Goal: Task Accomplishment & Management: Manage account settings

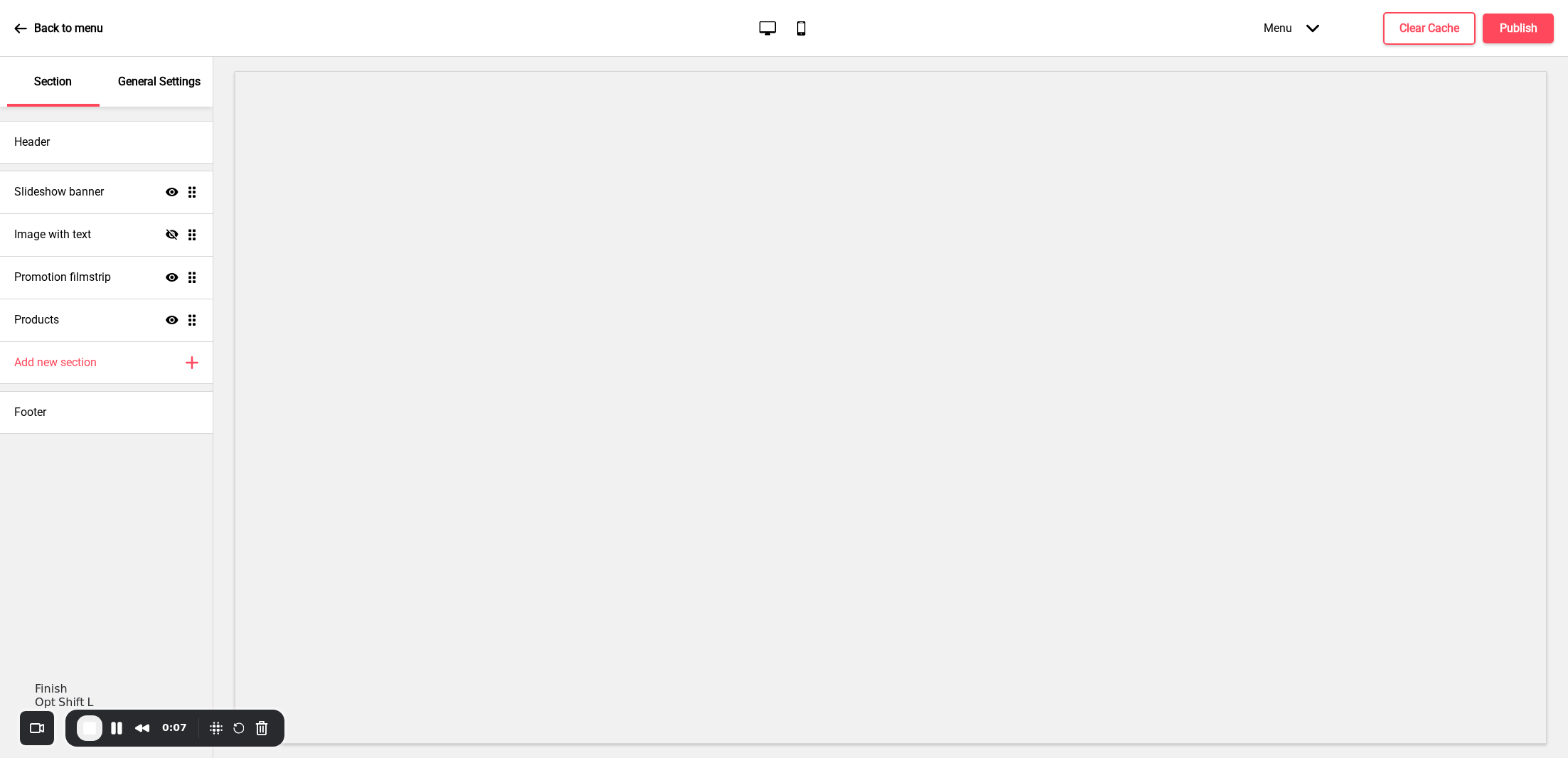
click at [92, 732] on span "End Recording" at bounding box center [89, 728] width 17 height 17
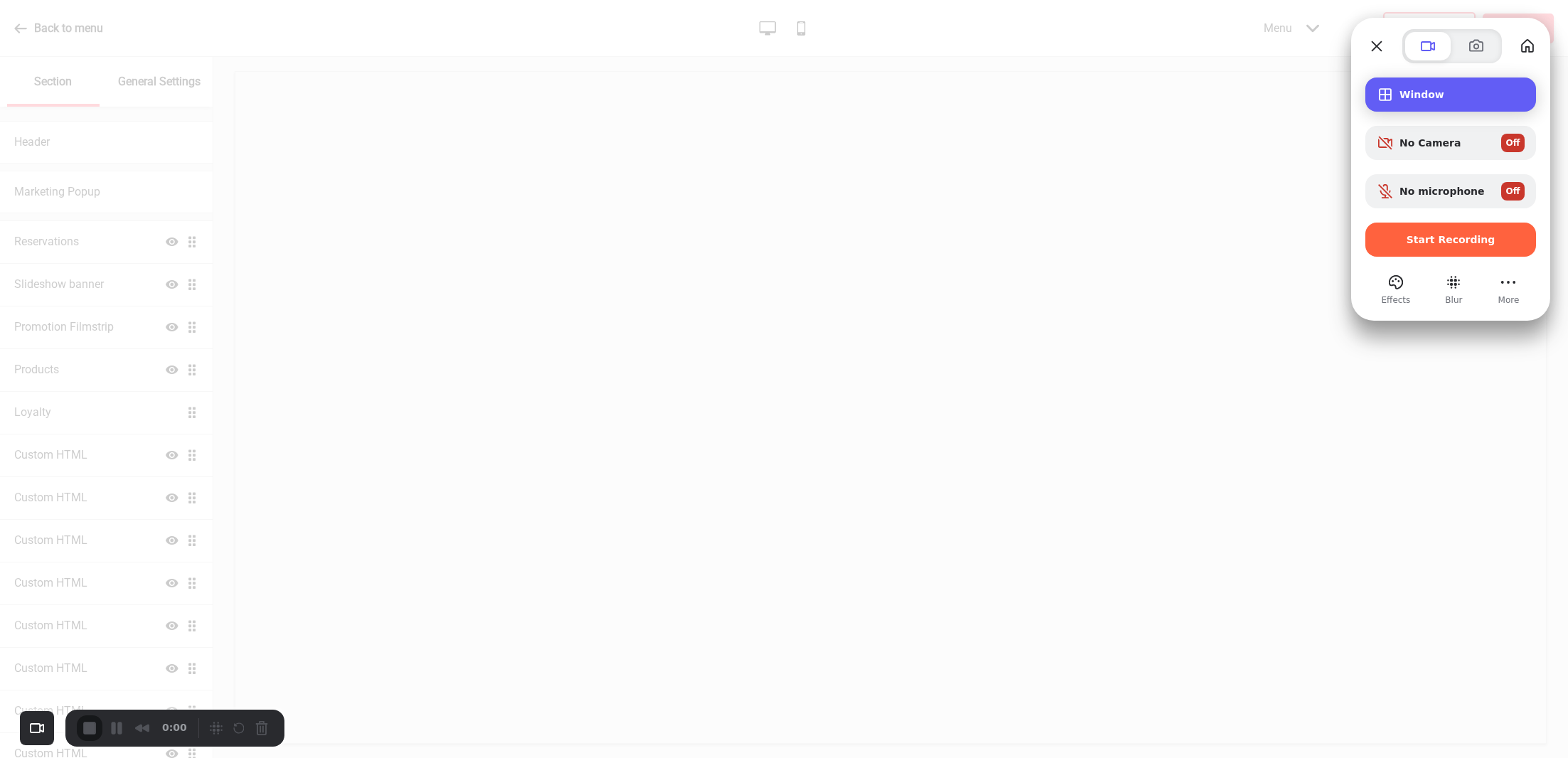
click at [1405, 98] on span "Window" at bounding box center [1461, 94] width 125 height 11
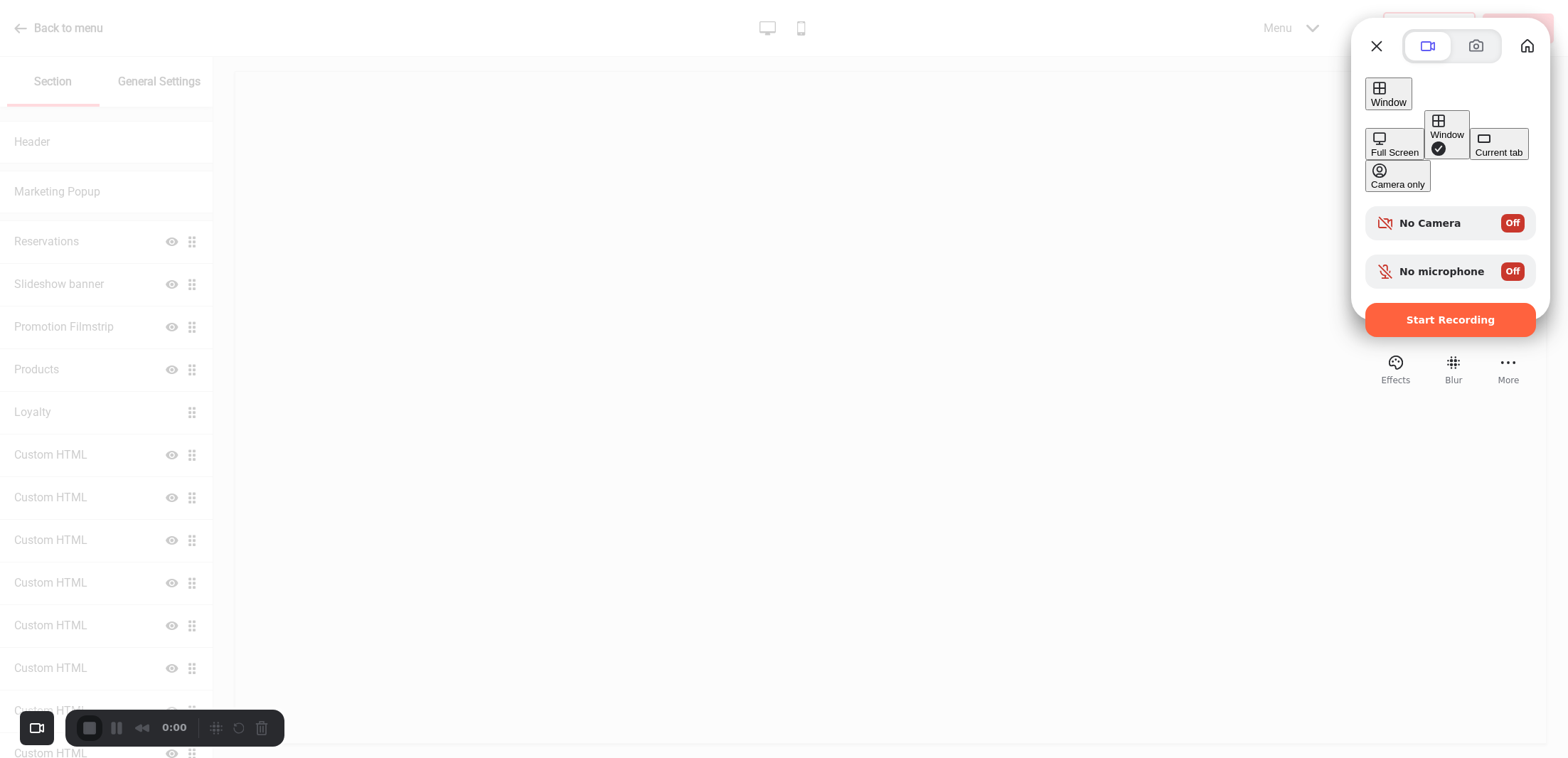
click at [1475, 158] on div "Current tab" at bounding box center [1499, 152] width 48 height 11
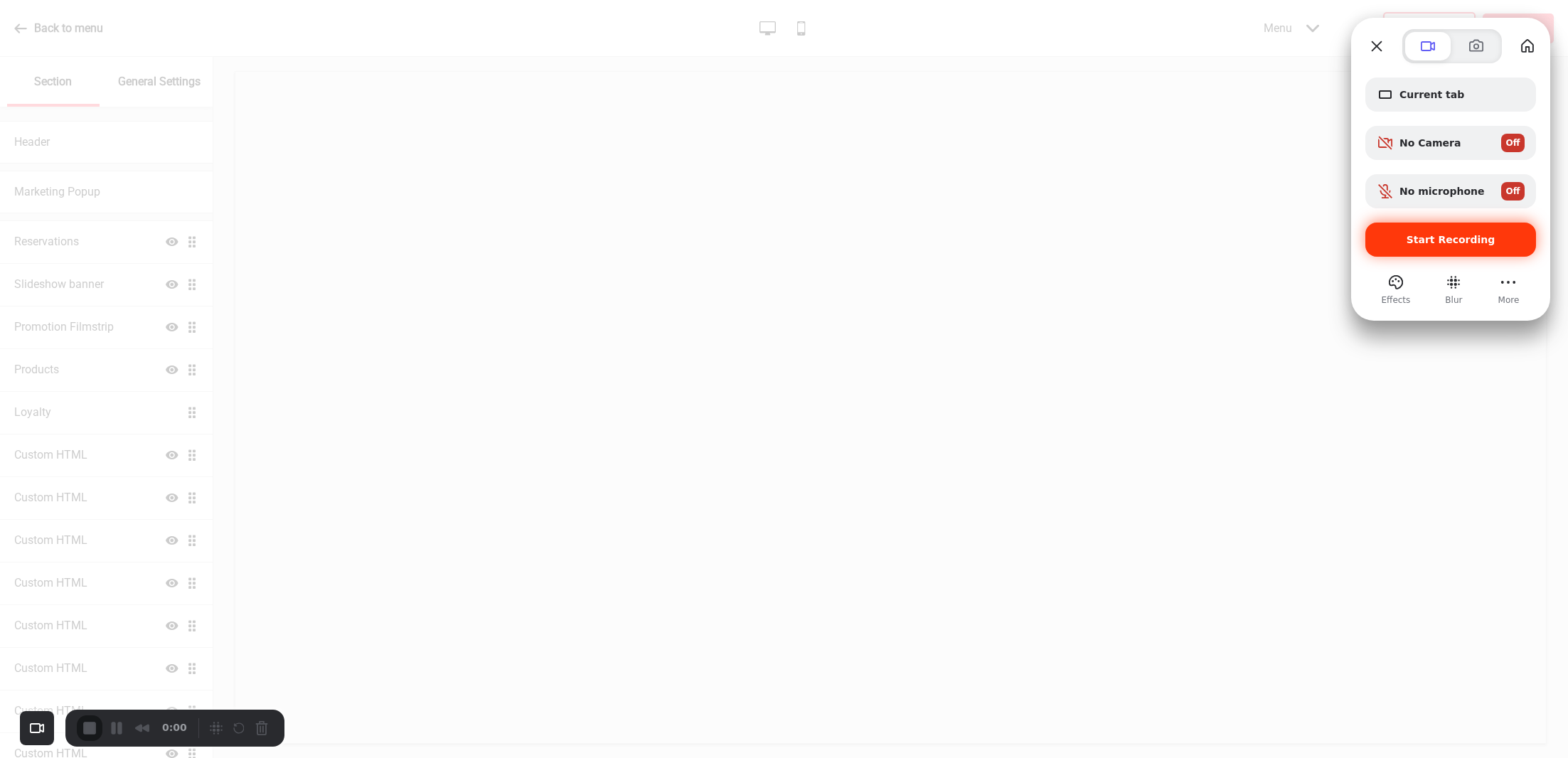
click at [1444, 240] on span "Start Recording" at bounding box center [1451, 240] width 89 height 11
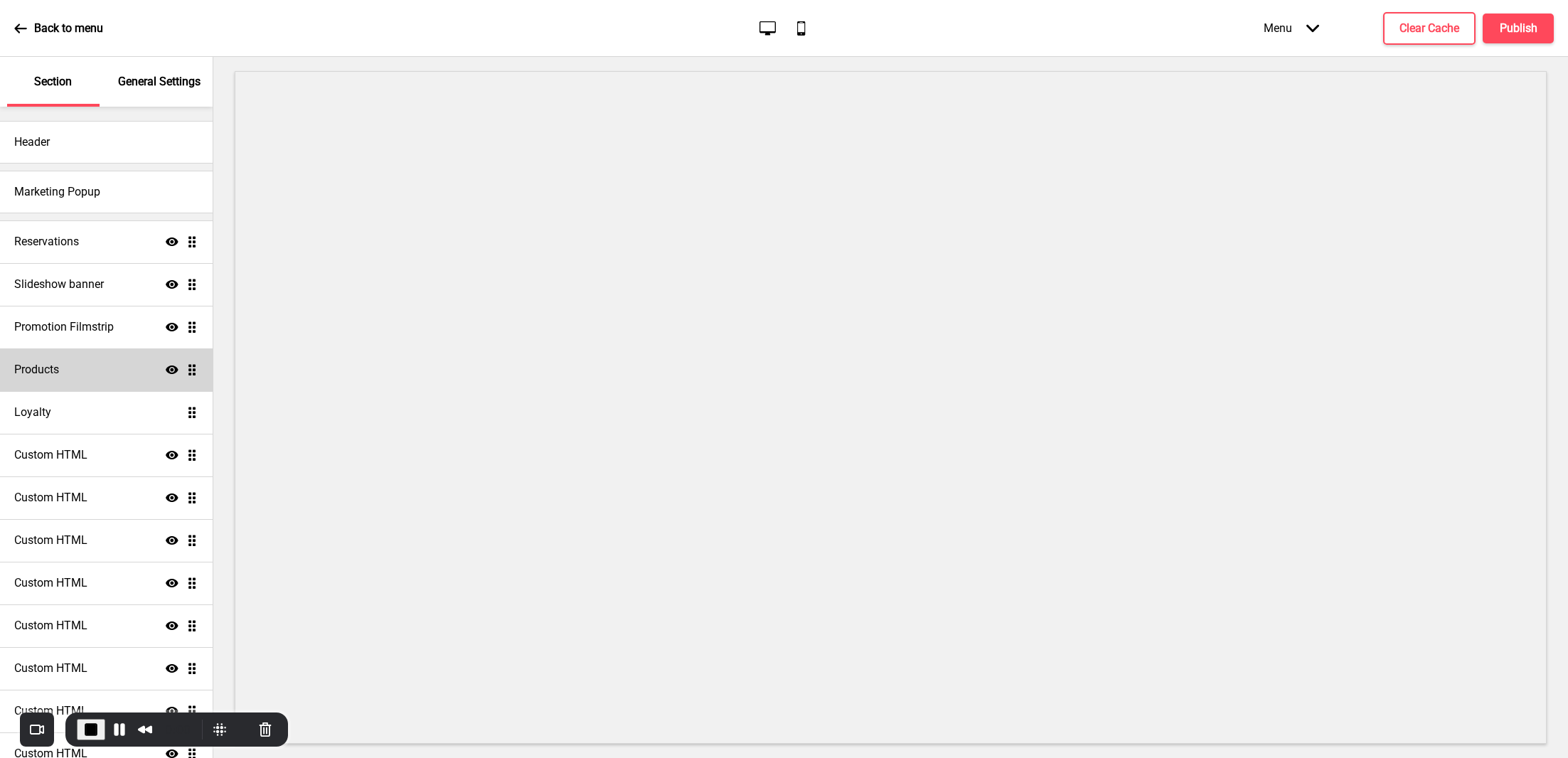
click at [91, 371] on div "Products Show Drag" at bounding box center [106, 370] width 213 height 43
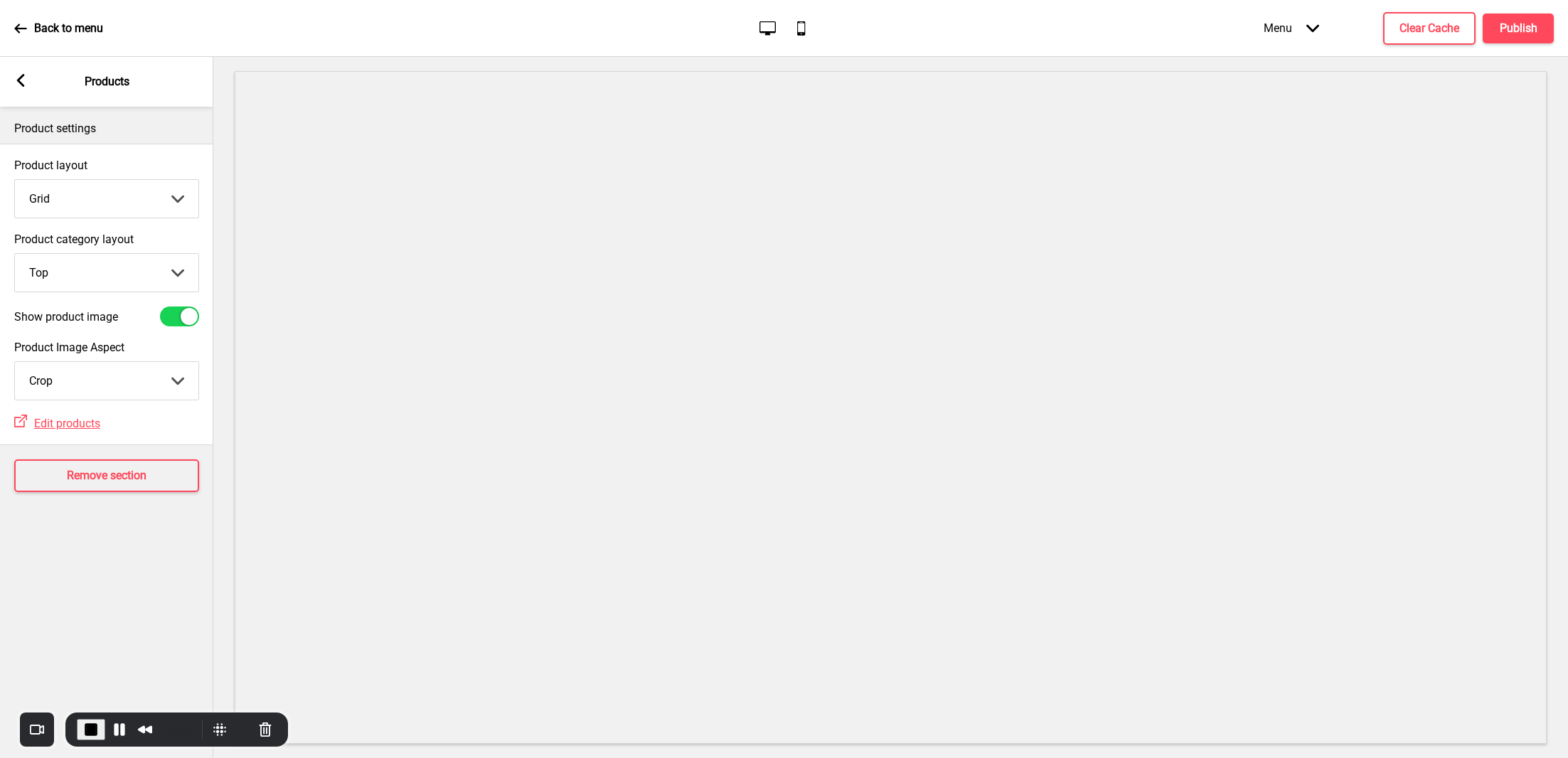
click at [1280, 49] on div "Back to menu Desktop Mobile Menu Arrow down Product Page Store Information Chec…" at bounding box center [784, 28] width 1568 height 57
click at [1290, 26] on div "Menu Arrow down" at bounding box center [1290, 28] width 84 height 42
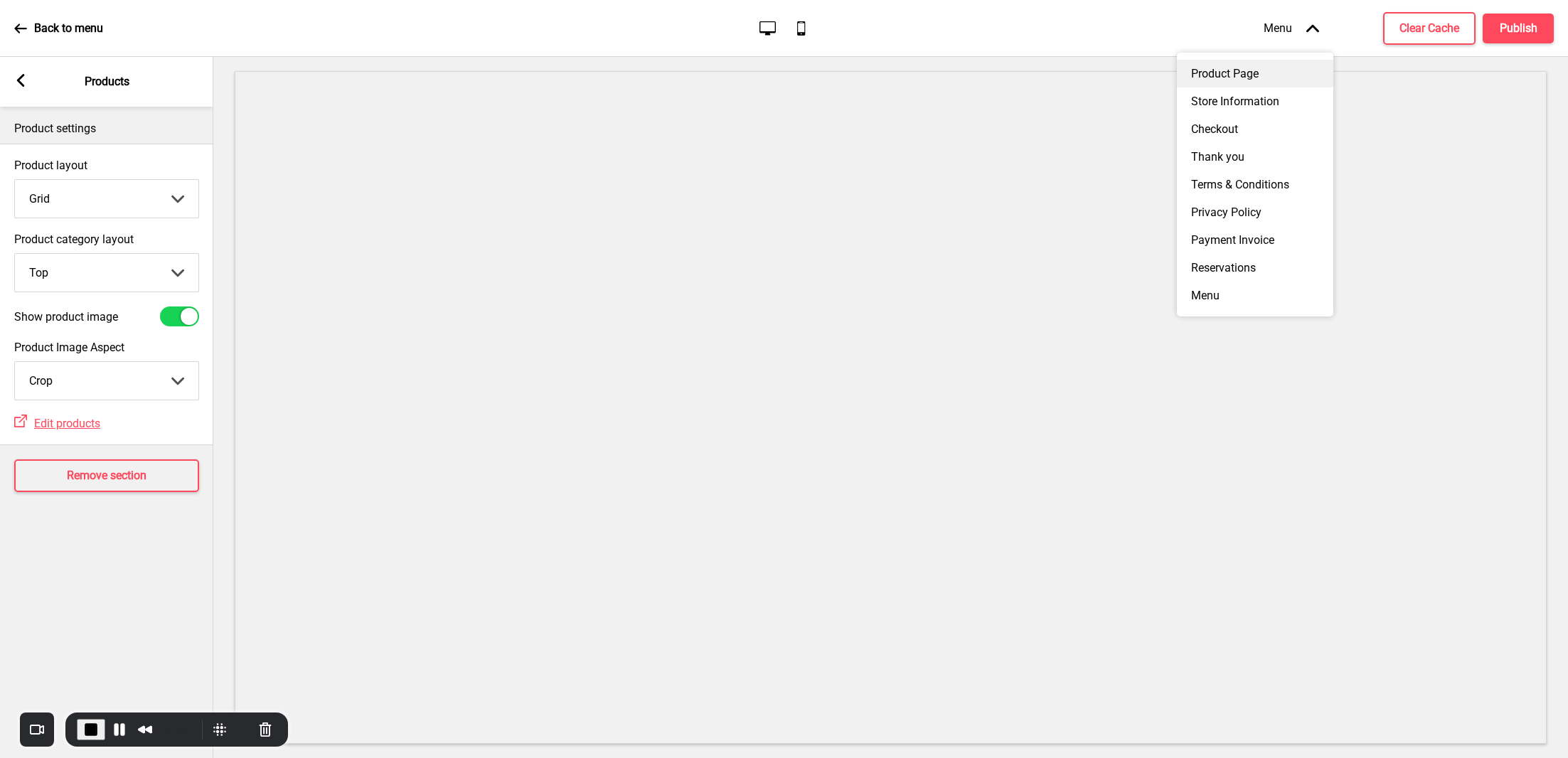
click at [1220, 75] on div "Product Page" at bounding box center [1255, 73] width 157 height 28
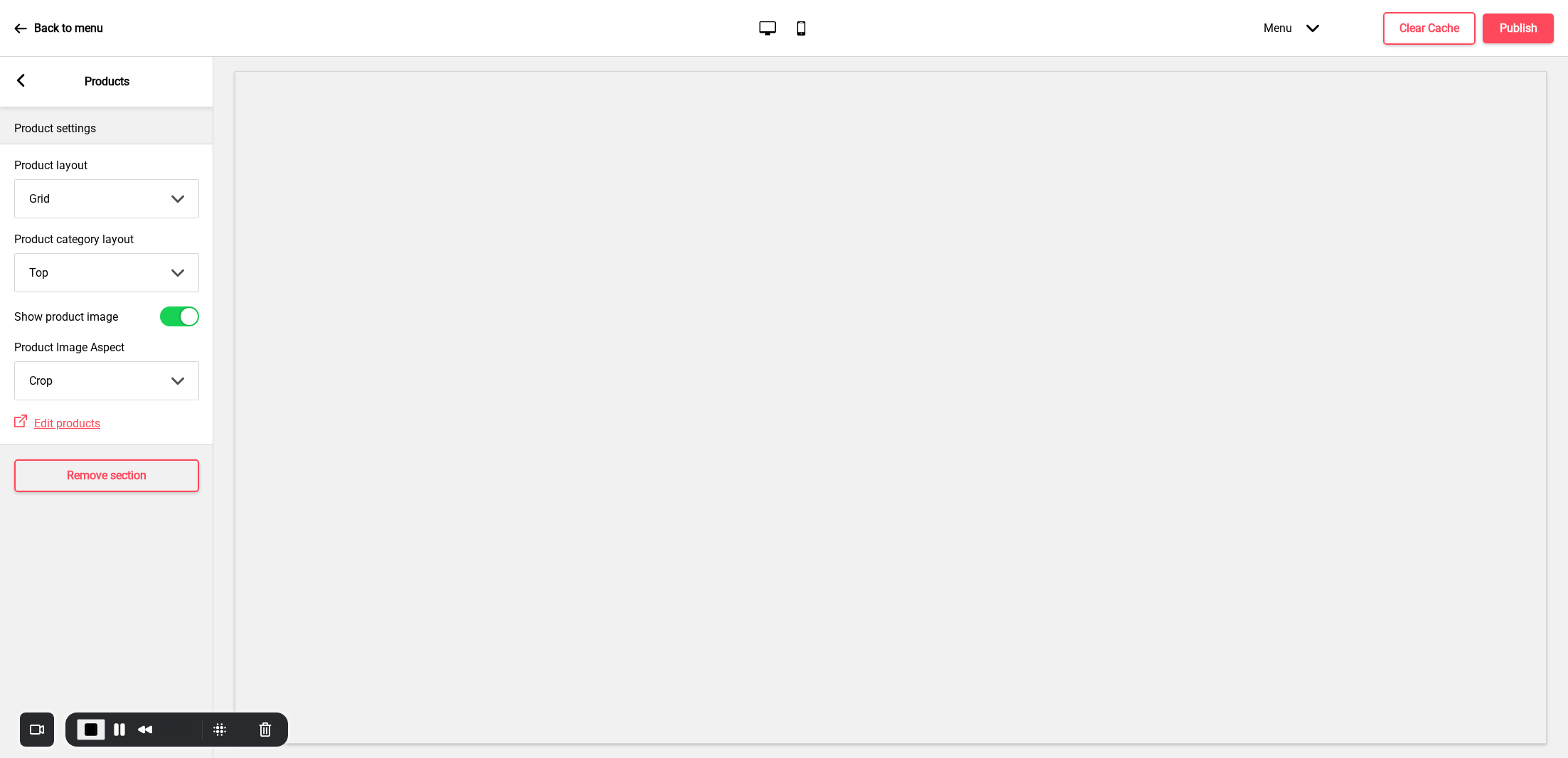
click at [1310, 23] on icon "Arrow down" at bounding box center [1313, 29] width 13 height 13
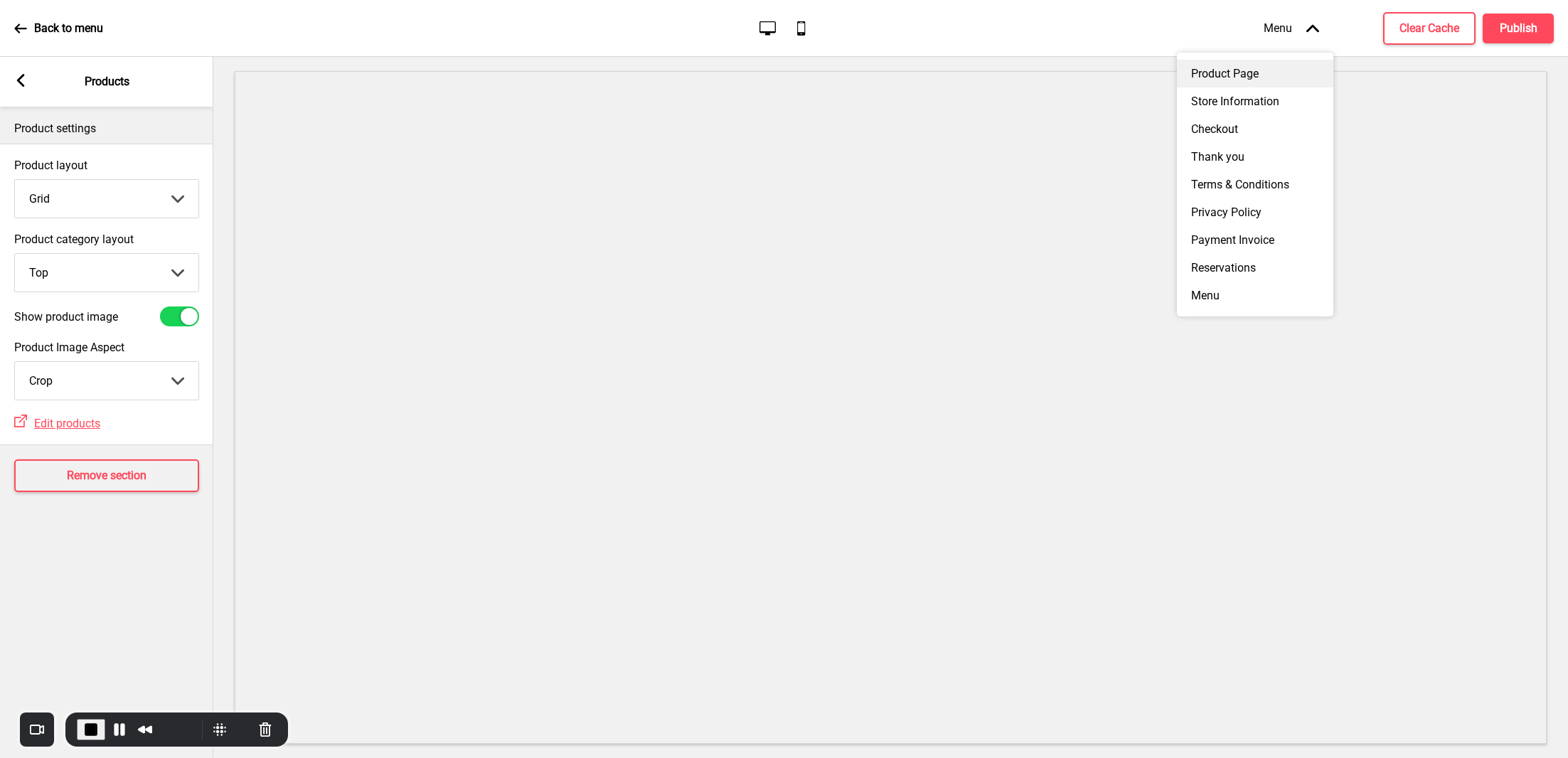
click at [1230, 77] on div "Product Page" at bounding box center [1255, 73] width 157 height 28
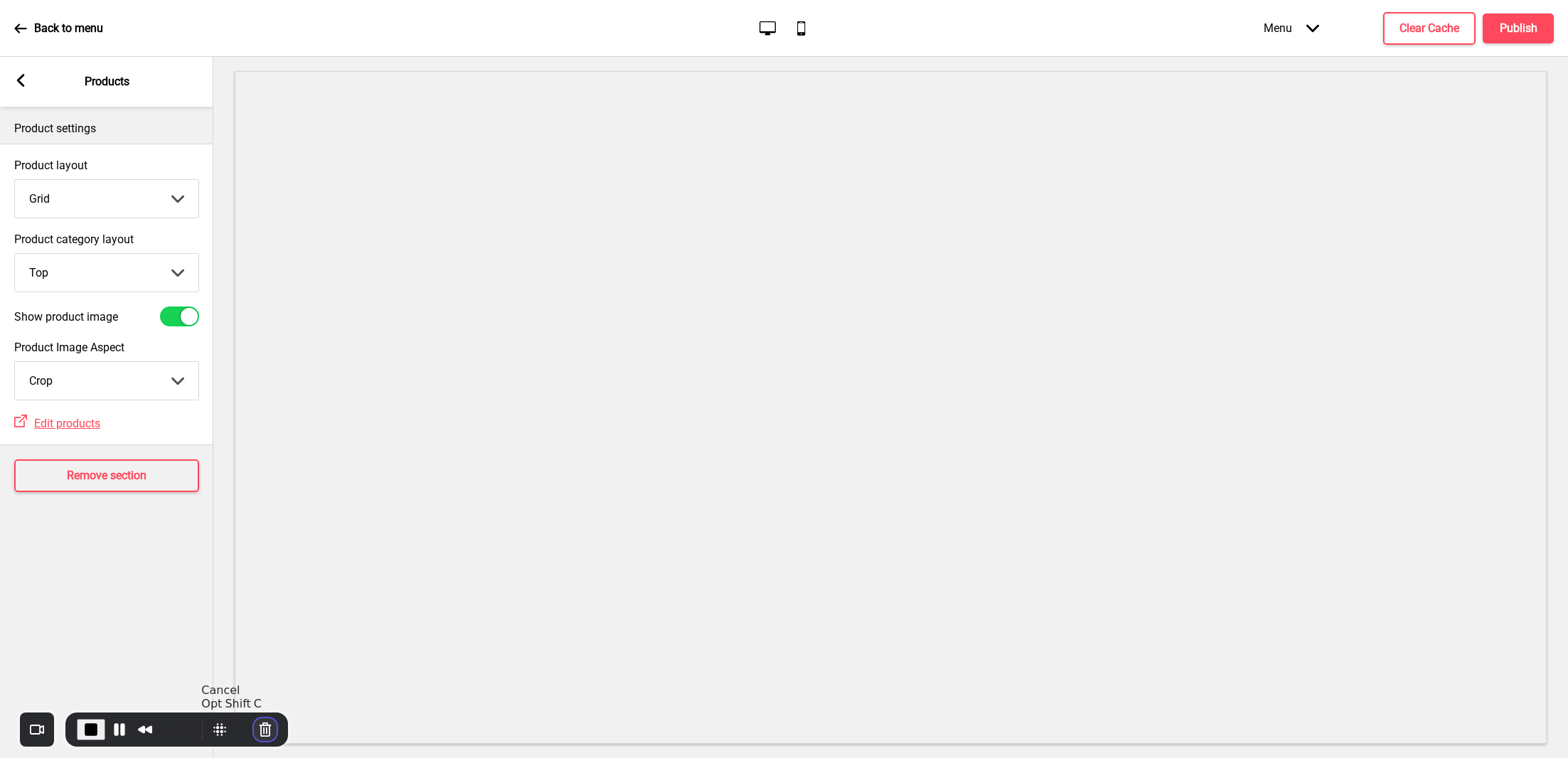
click at [266, 724] on button "Cancel Recording" at bounding box center [266, 729] width 23 height 23
click at [799, 757] on div "3" at bounding box center [784, 764] width 1568 height 14
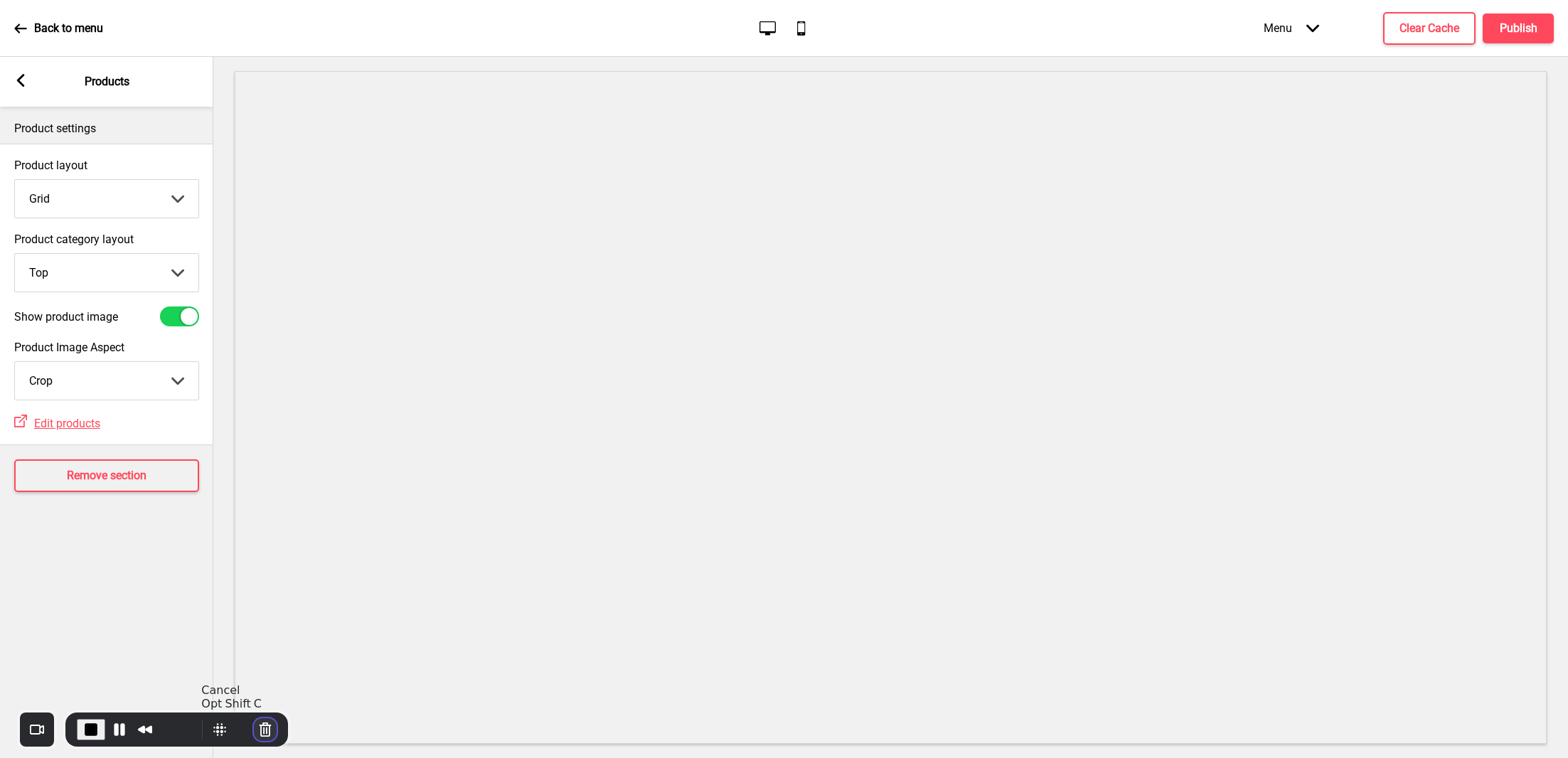
click at [266, 729] on button "Cancel Recording" at bounding box center [266, 729] width 23 height 23
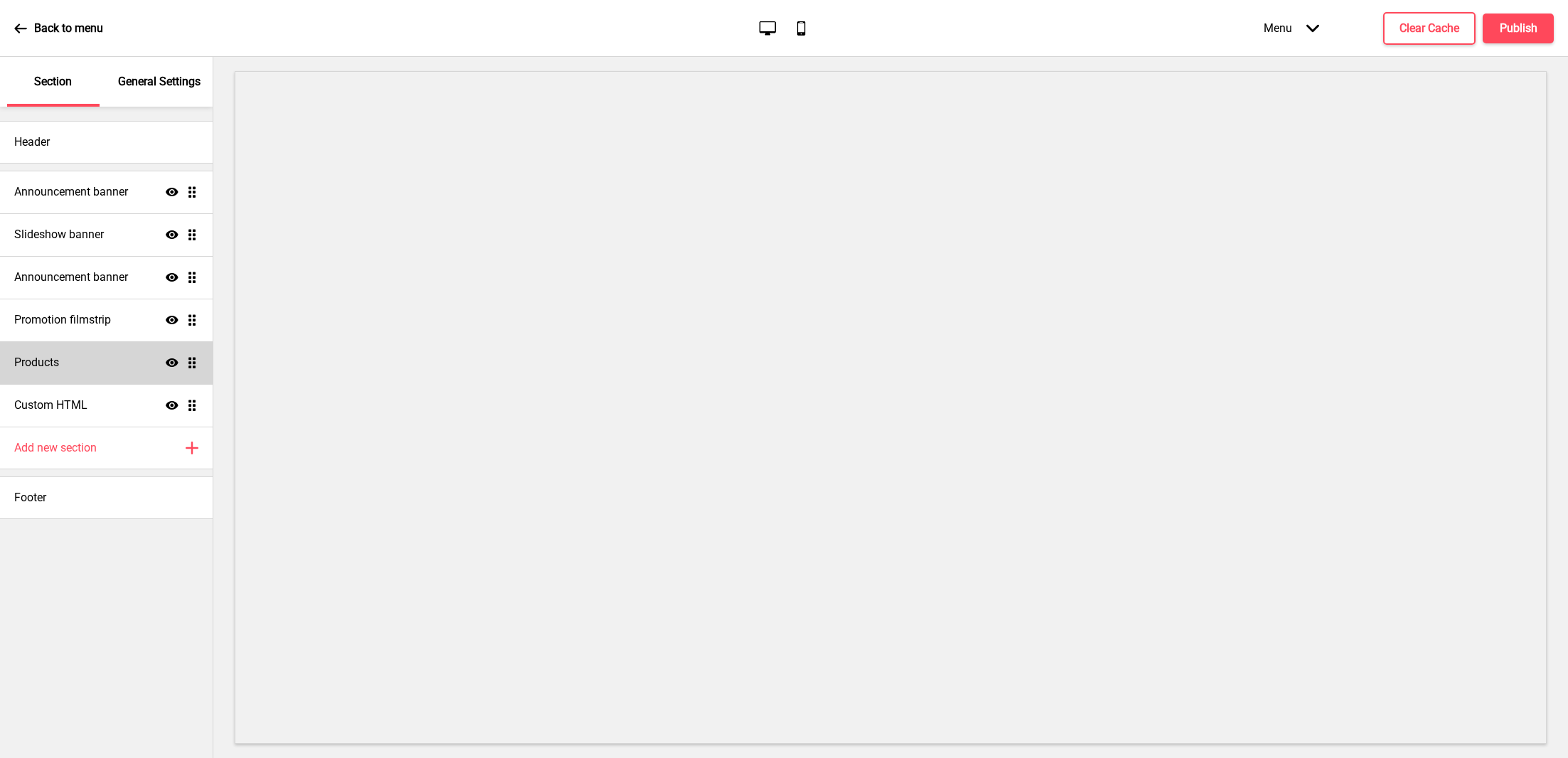
click at [84, 350] on div "Products Show Drag" at bounding box center [106, 363] width 213 height 43
select select "side"
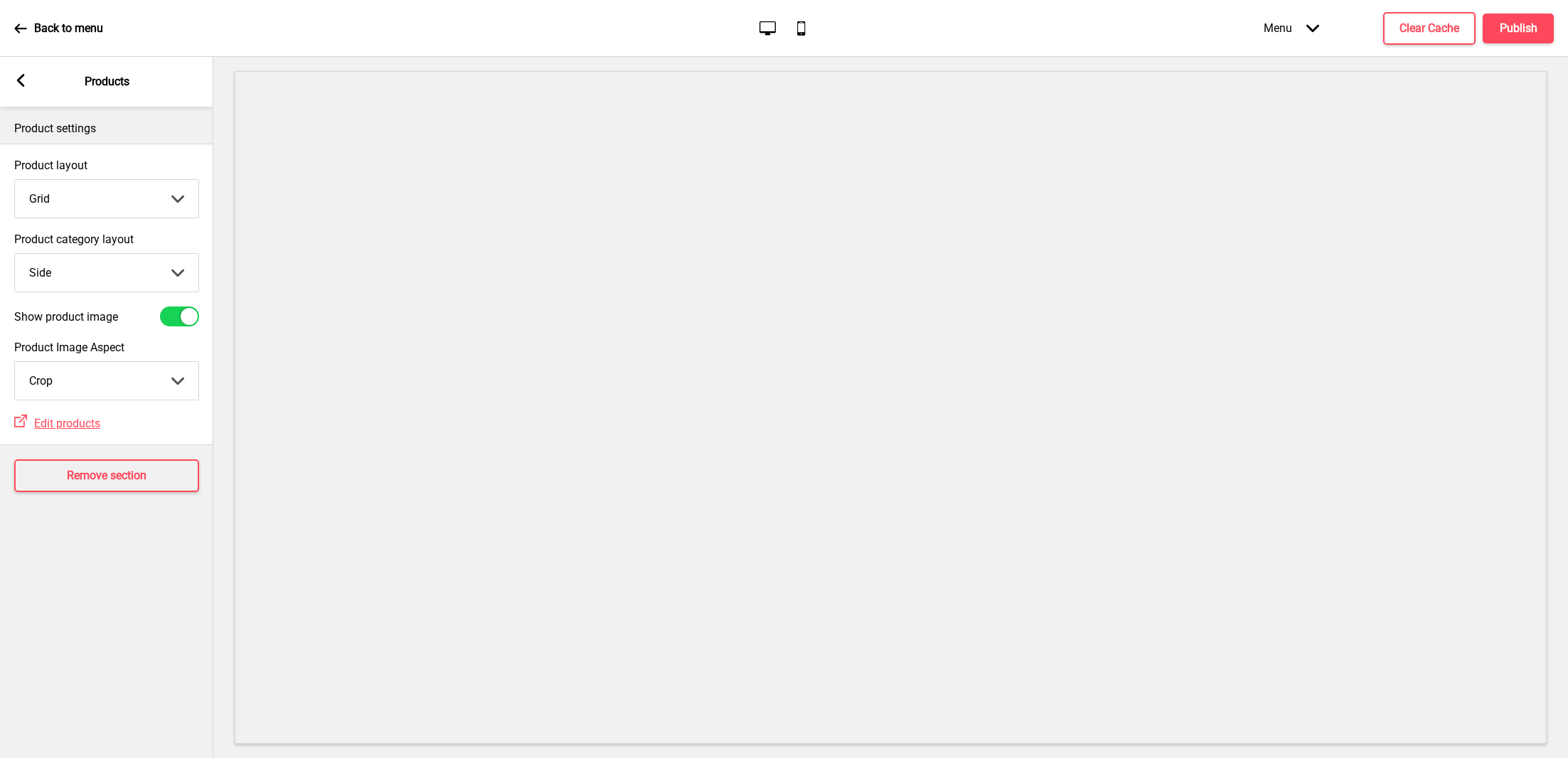
click at [1309, 16] on div "Menu Arrow down" at bounding box center [1290, 28] width 84 height 42
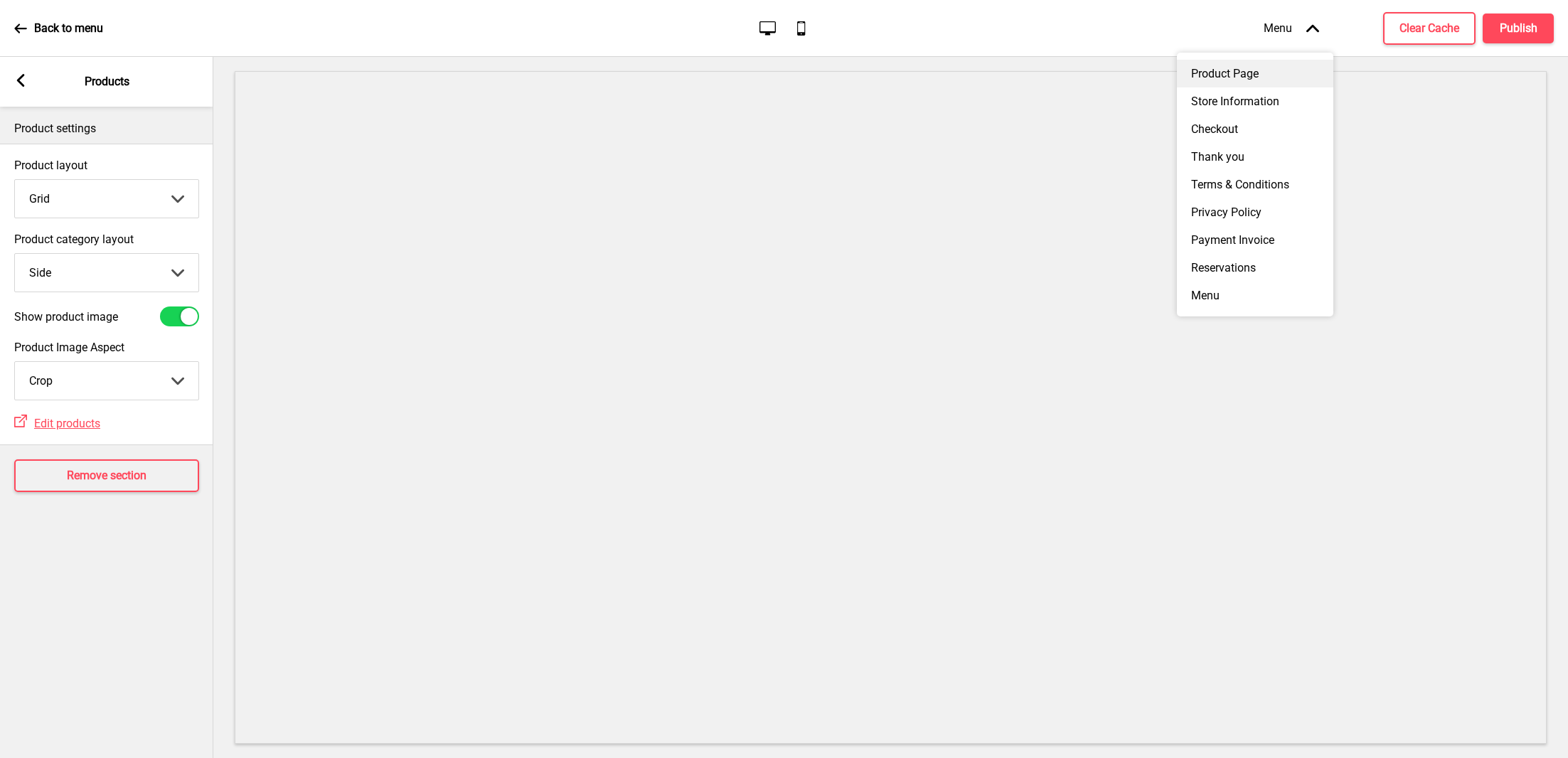
click at [1255, 75] on div "Product Page" at bounding box center [1255, 73] width 157 height 28
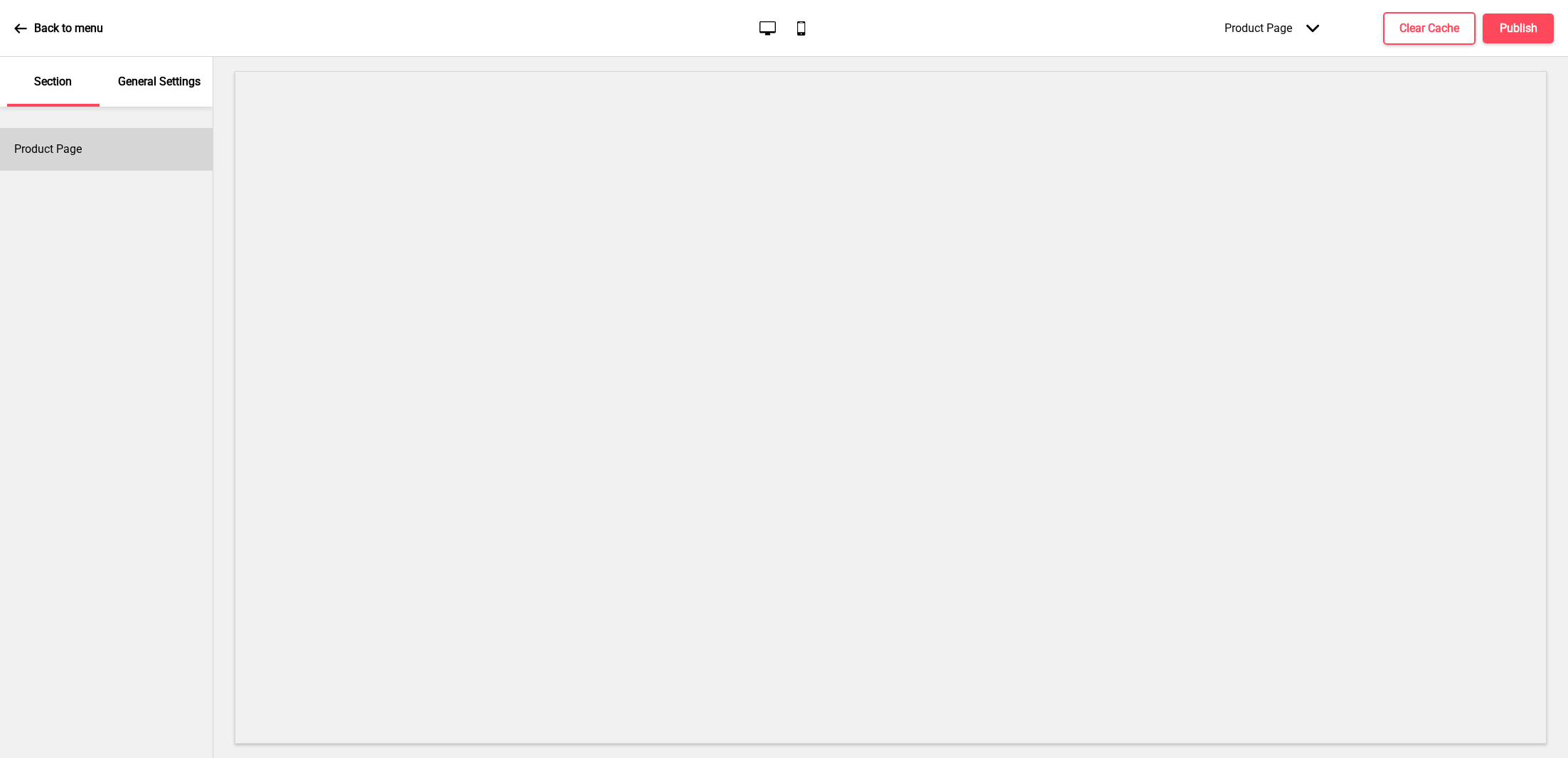
click at [130, 161] on div "Product Page" at bounding box center [106, 150] width 213 height 43
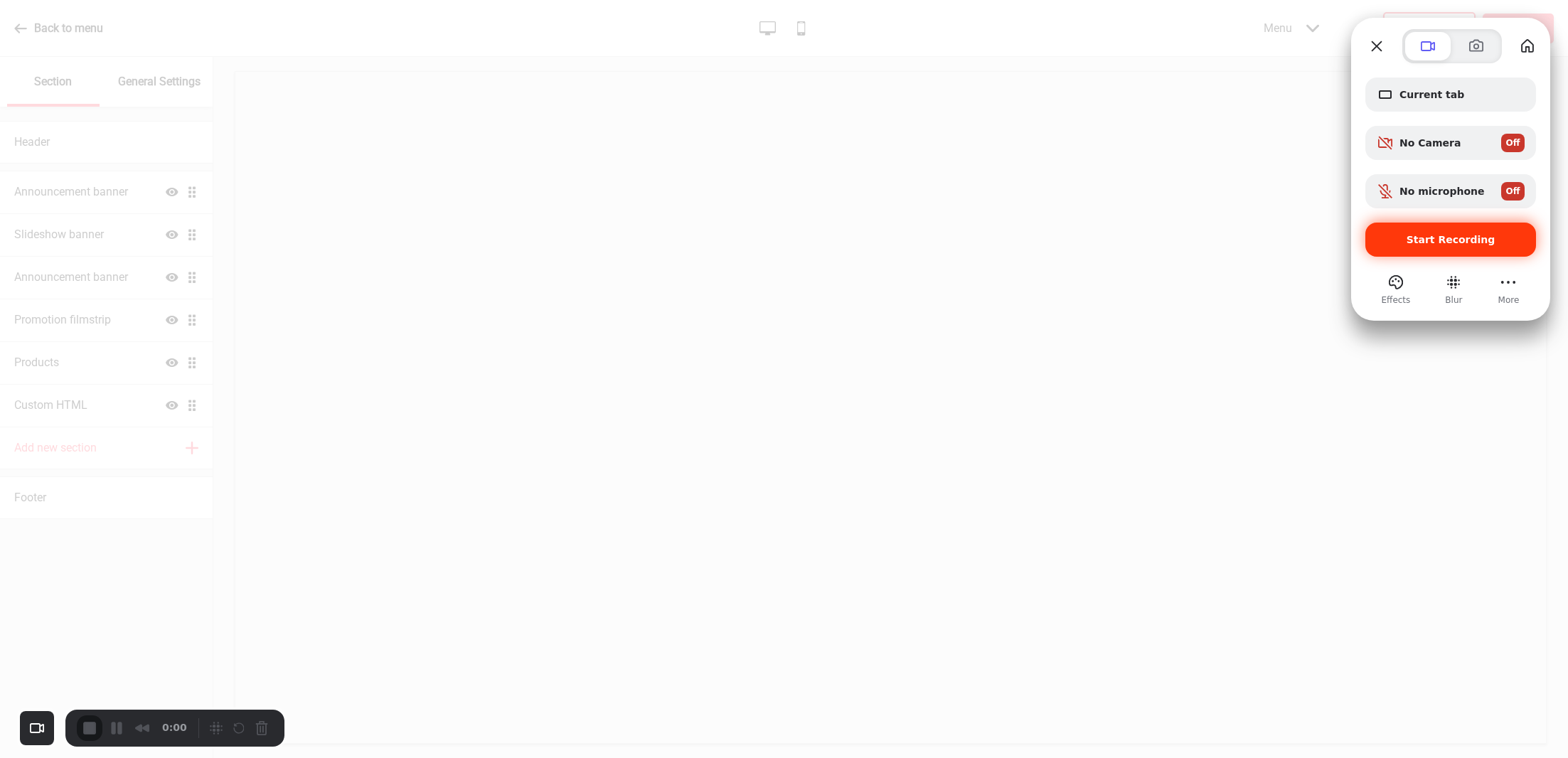
click at [1430, 234] on span "Start Recording" at bounding box center [1451, 240] width 89 height 11
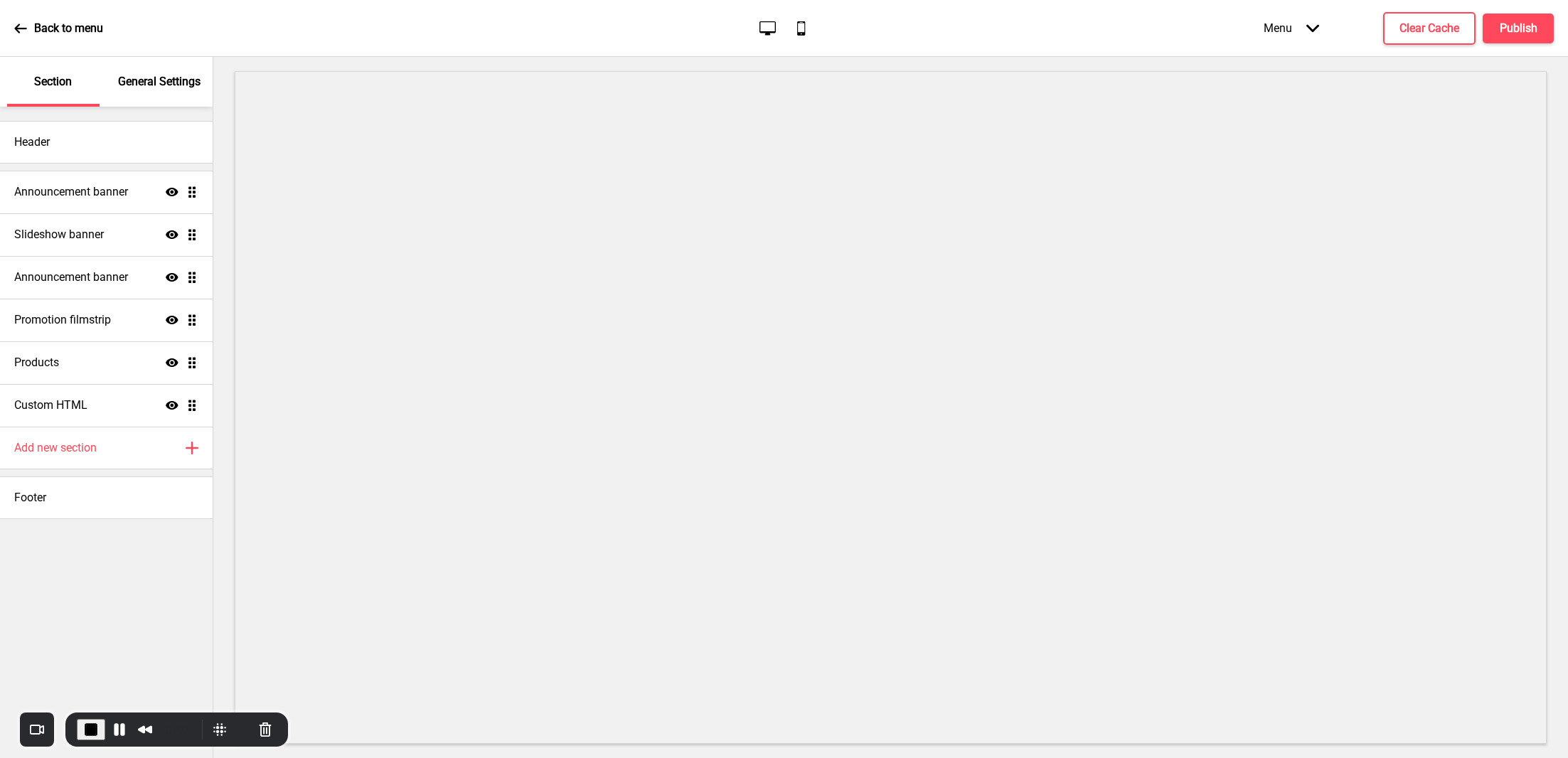
click at [1272, 32] on div "Menu Arrow down" at bounding box center [1290, 28] width 84 height 42
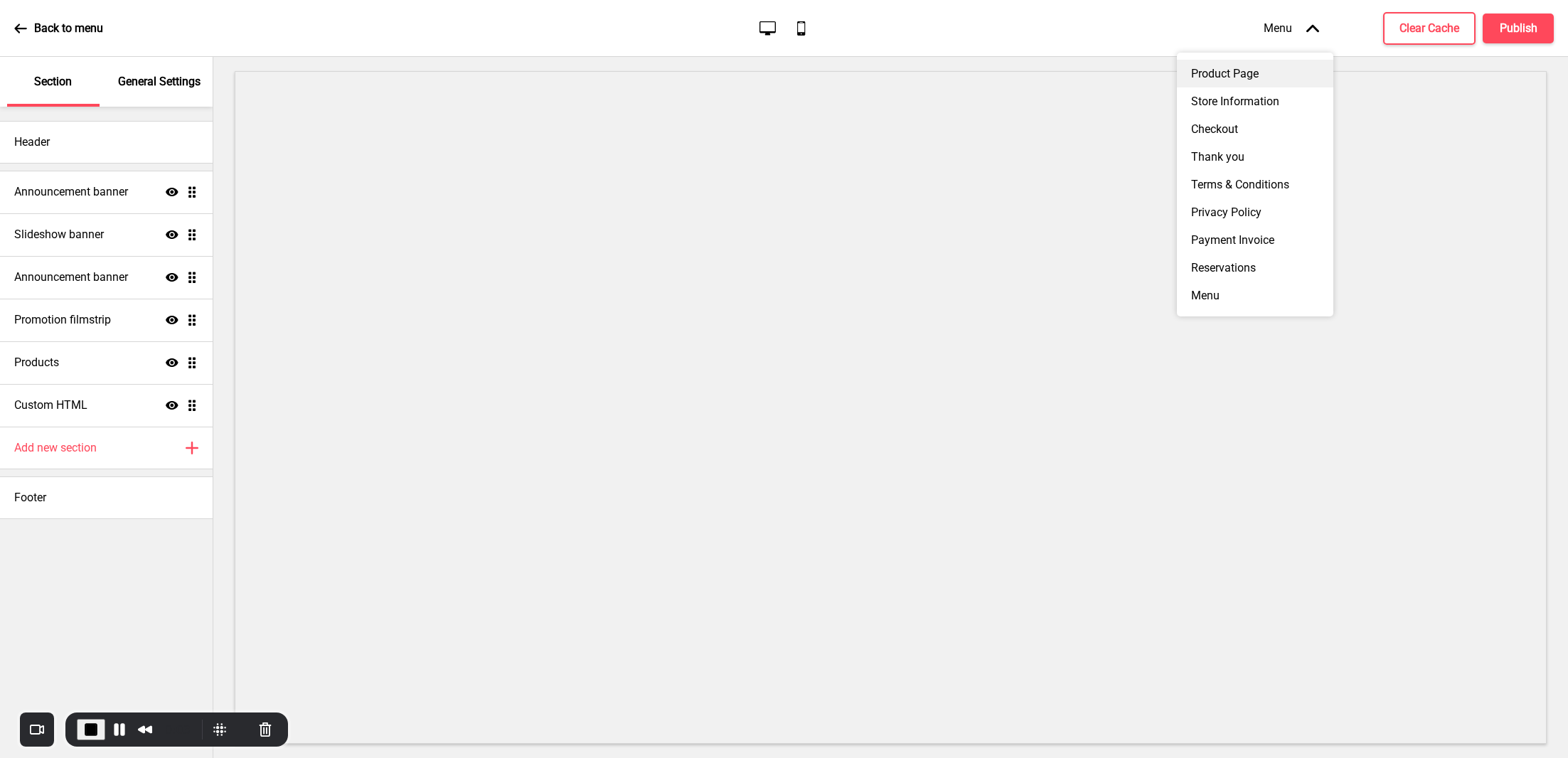
click at [1232, 68] on div "Product Page" at bounding box center [1255, 73] width 157 height 28
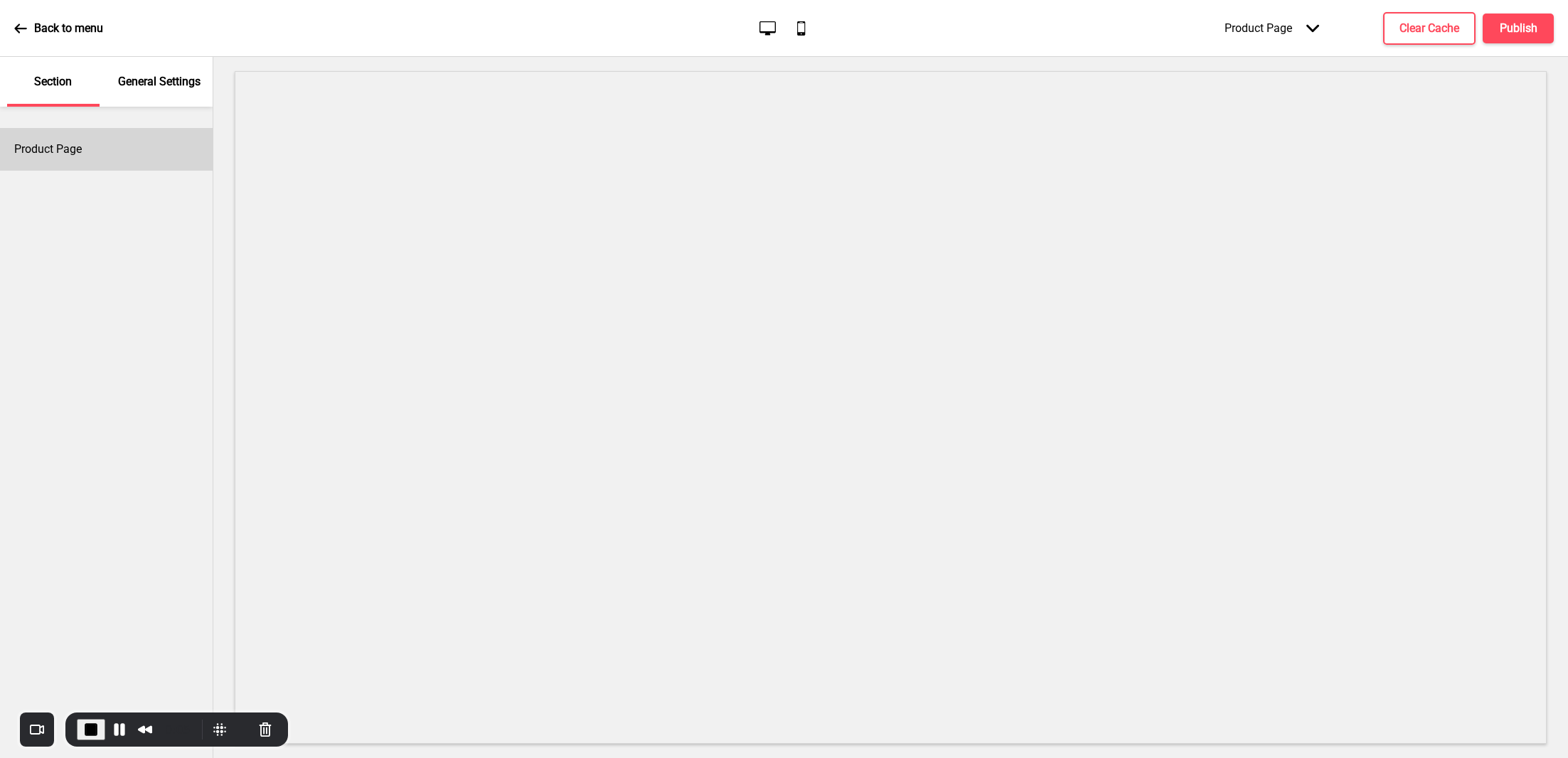
click at [123, 152] on div "Product Page" at bounding box center [106, 150] width 213 height 43
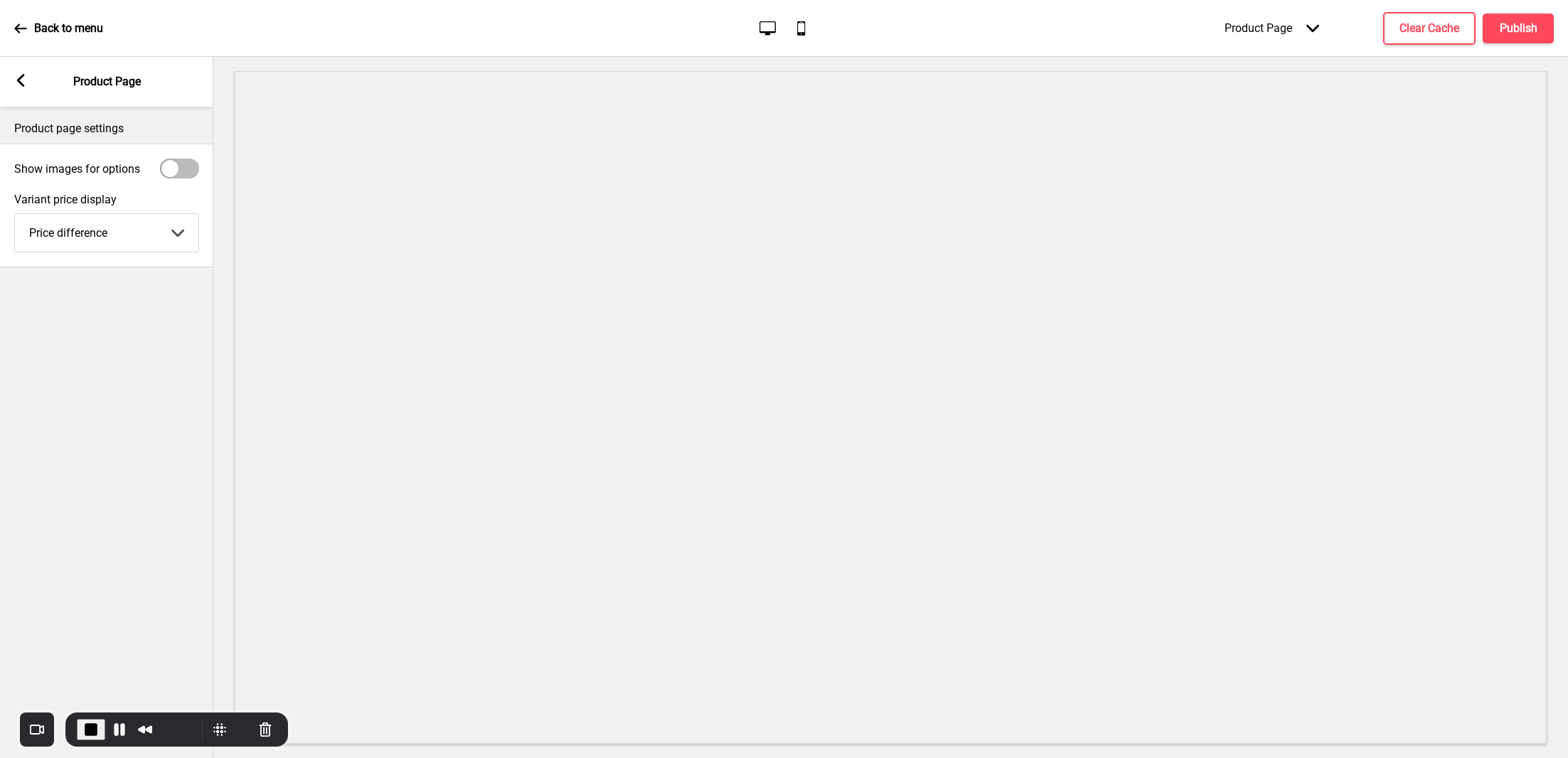
click at [121, 230] on select "Price difference Full Price" at bounding box center [107, 233] width 183 height 38
click at [15, 214] on select "Price difference Full Price" at bounding box center [107, 233] width 183 height 38
click at [112, 231] on select "Price difference Full Price" at bounding box center [107, 233] width 183 height 38
click at [15, 214] on select "Price difference Full Price" at bounding box center [107, 233] width 183 height 38
click at [98, 241] on select "Price difference Full Price" at bounding box center [107, 233] width 183 height 38
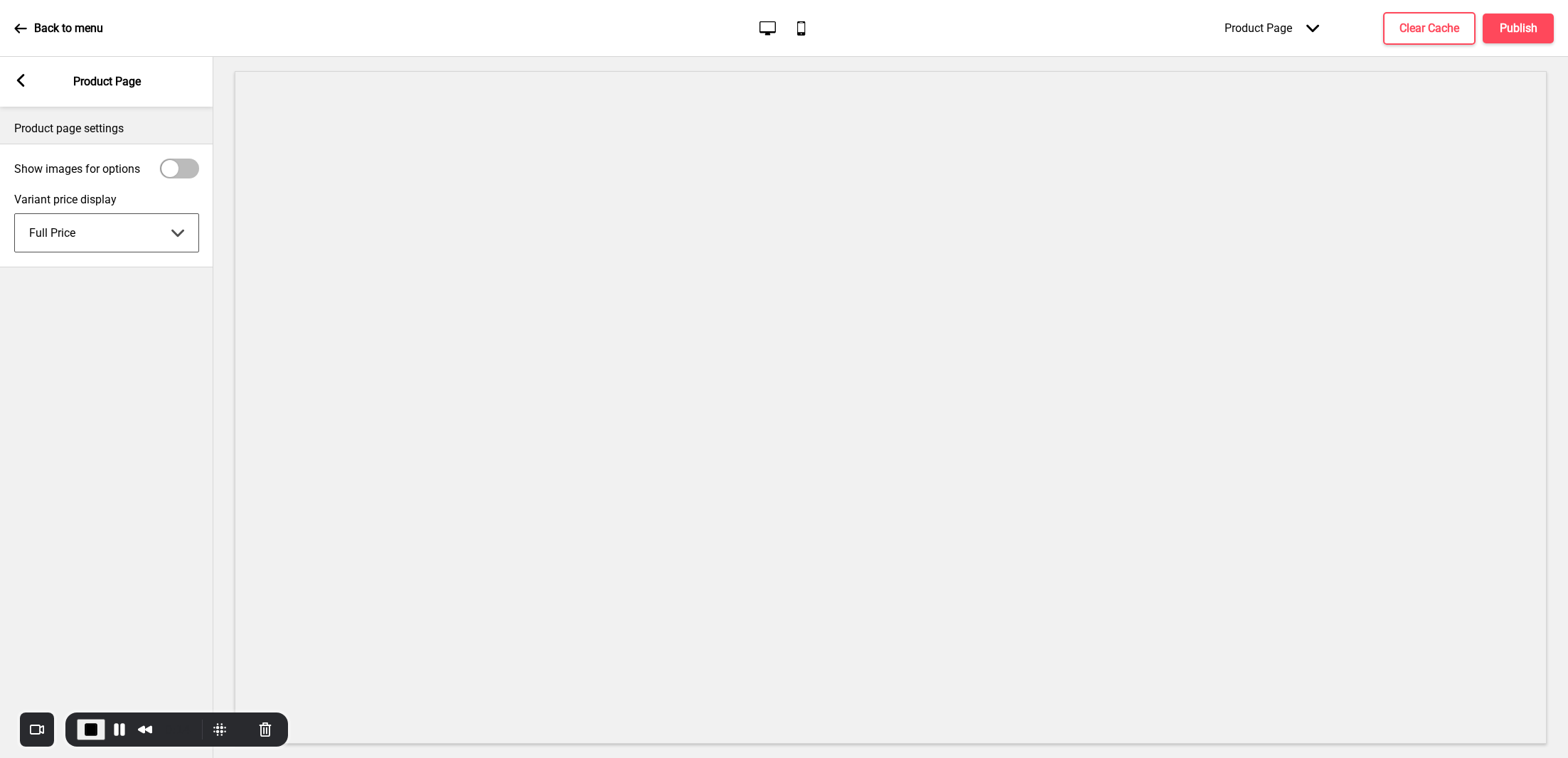
select select "priceDifference"
click at [15, 214] on select "Price difference Full Price" at bounding box center [107, 233] width 183 height 38
click at [93, 724] on span "End Recording" at bounding box center [91, 729] width 17 height 17
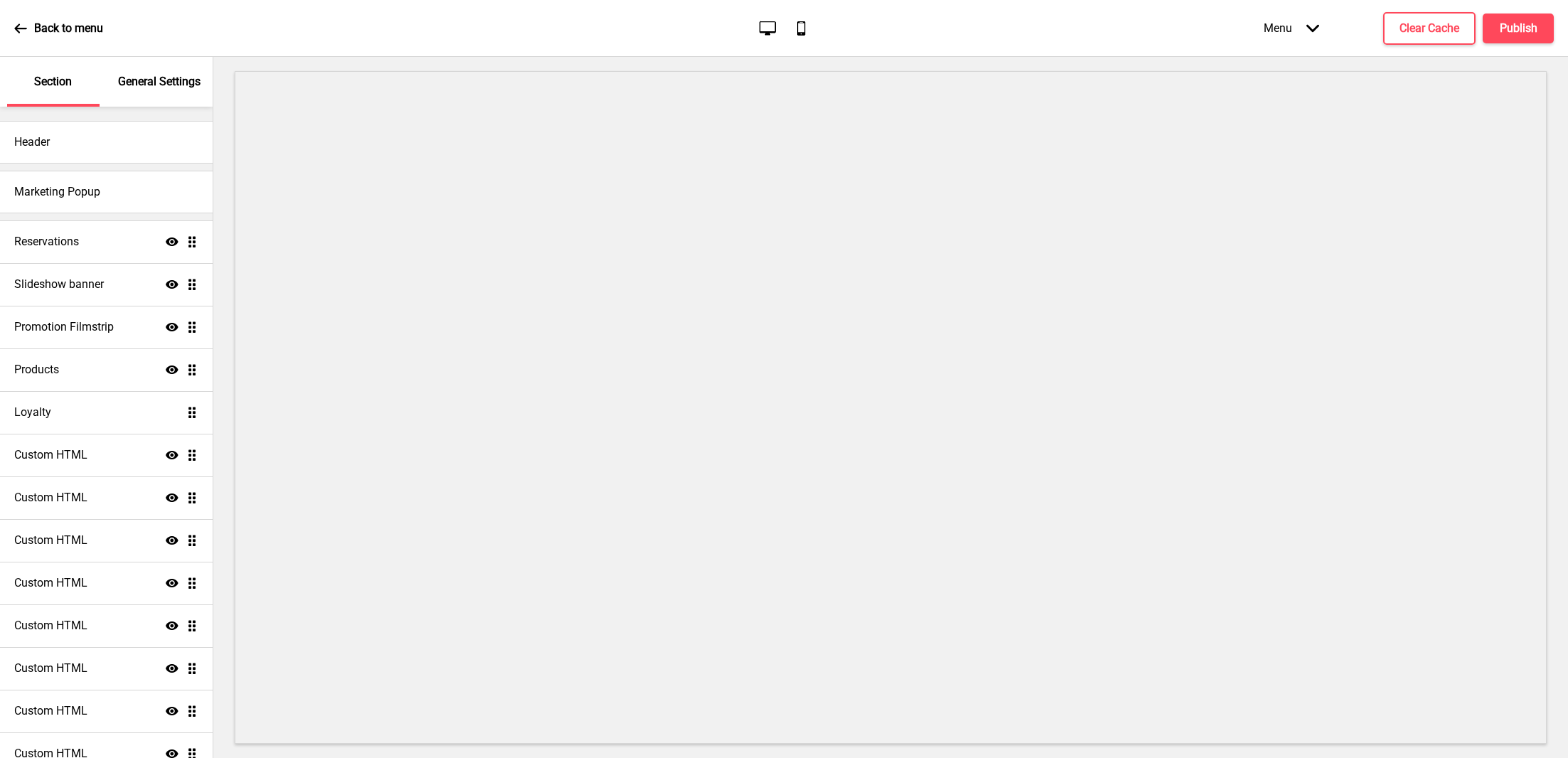
click at [1295, 29] on div "Menu Arrow down" at bounding box center [1290, 28] width 84 height 42
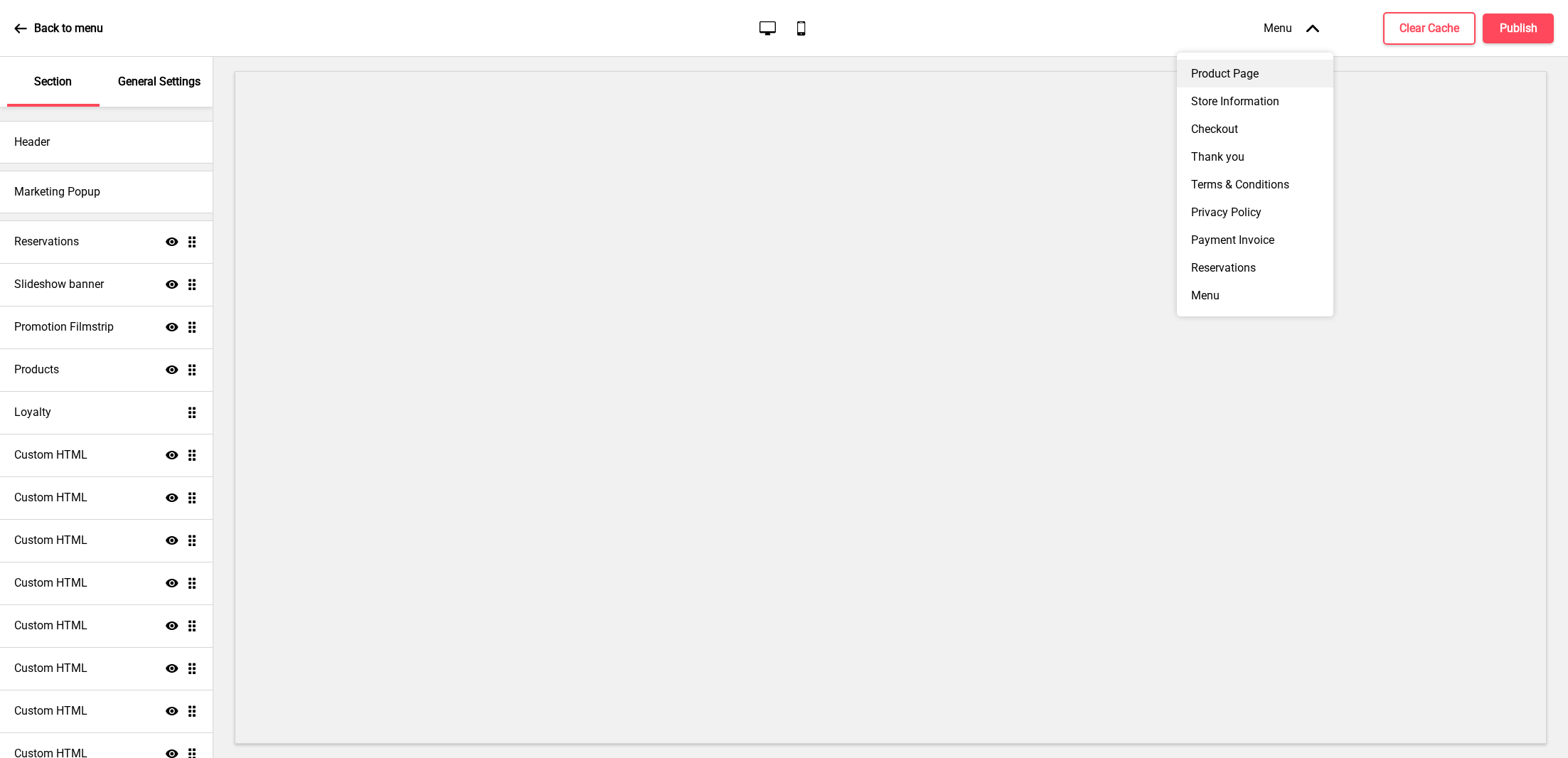
click at [1245, 74] on div "Product Page" at bounding box center [1255, 73] width 157 height 28
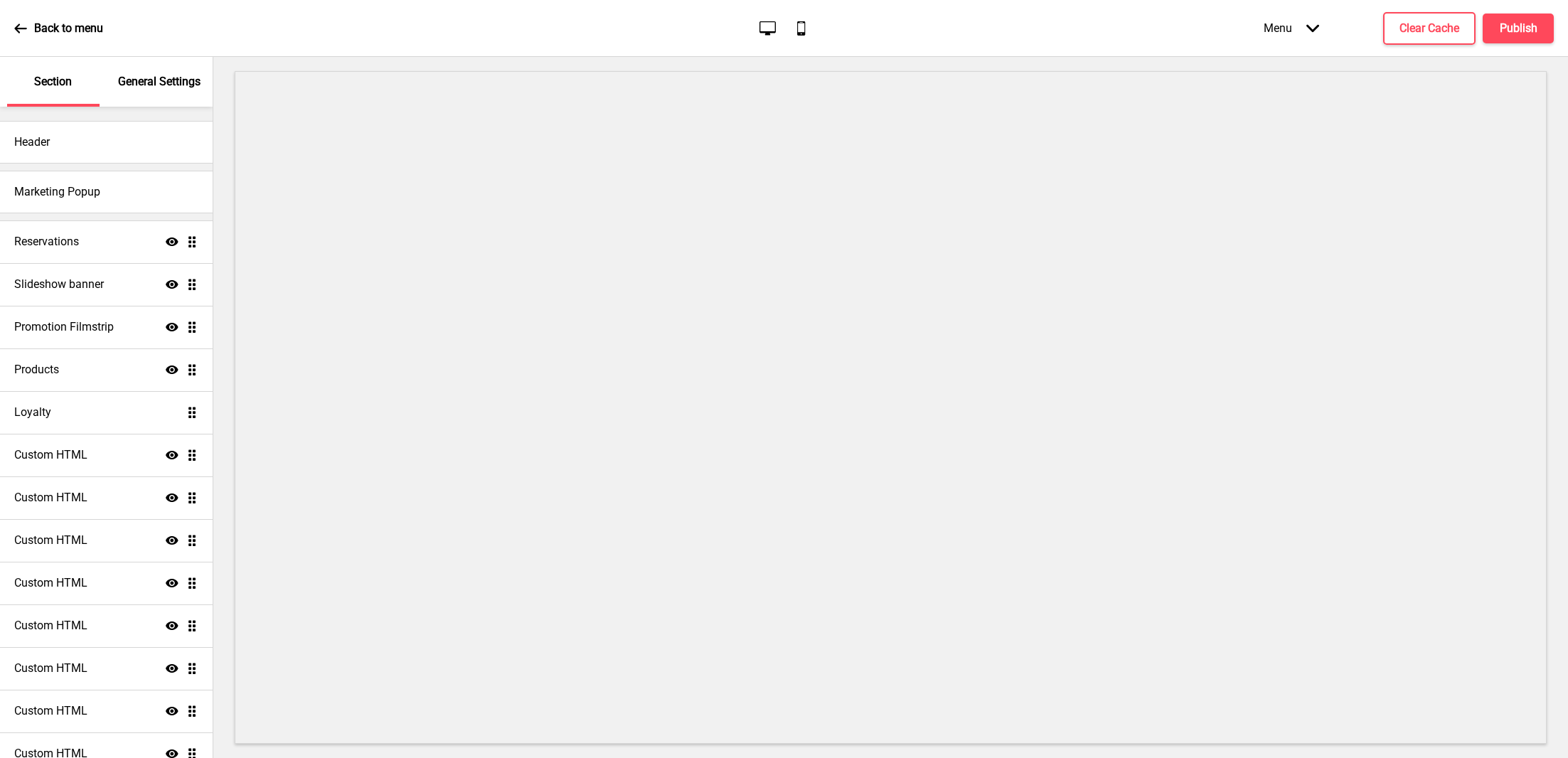
click at [1286, 26] on div "Menu Arrow down" at bounding box center [1290, 28] width 84 height 42
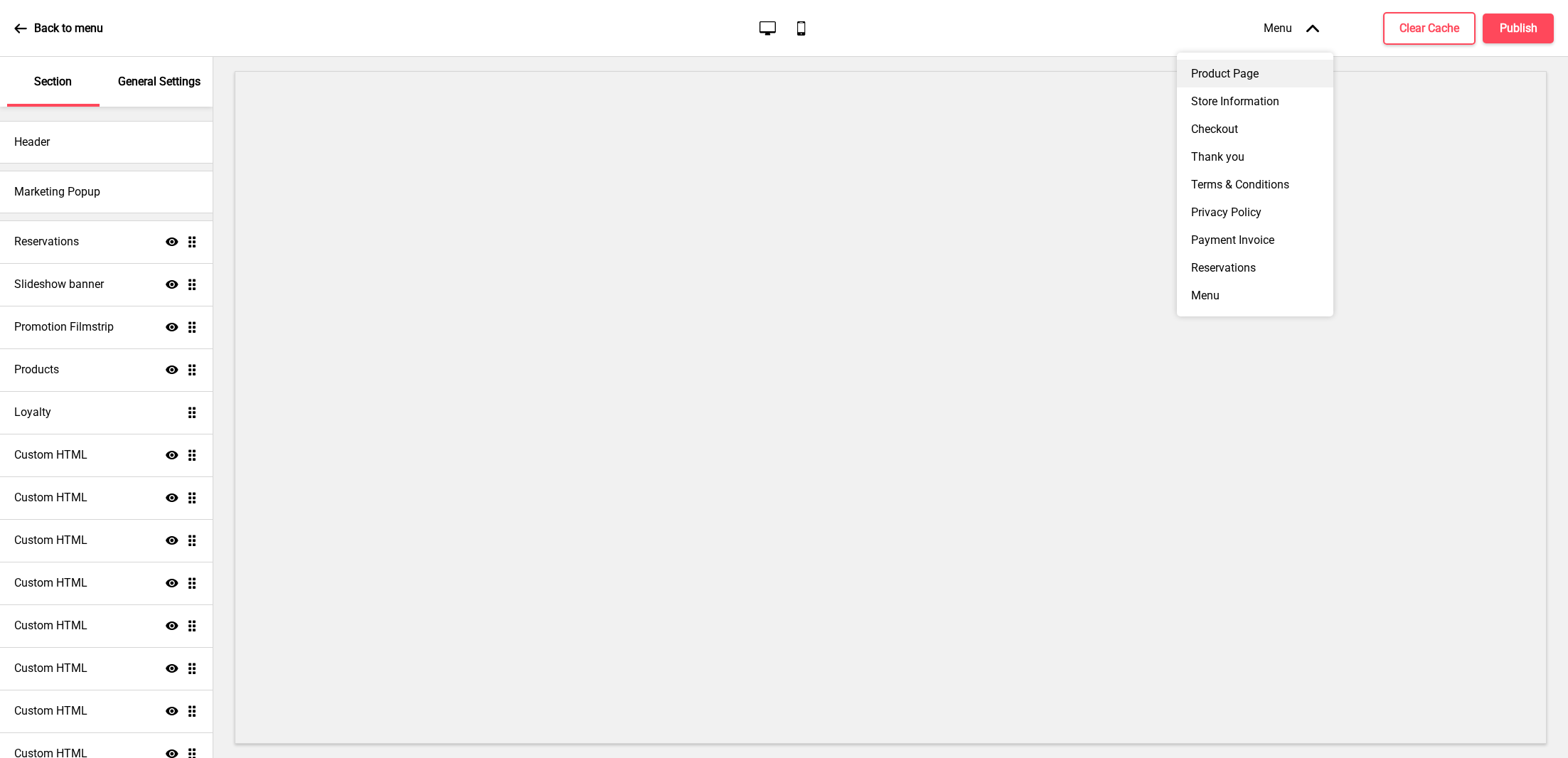
click at [1236, 67] on div "Product Page" at bounding box center [1255, 73] width 157 height 28
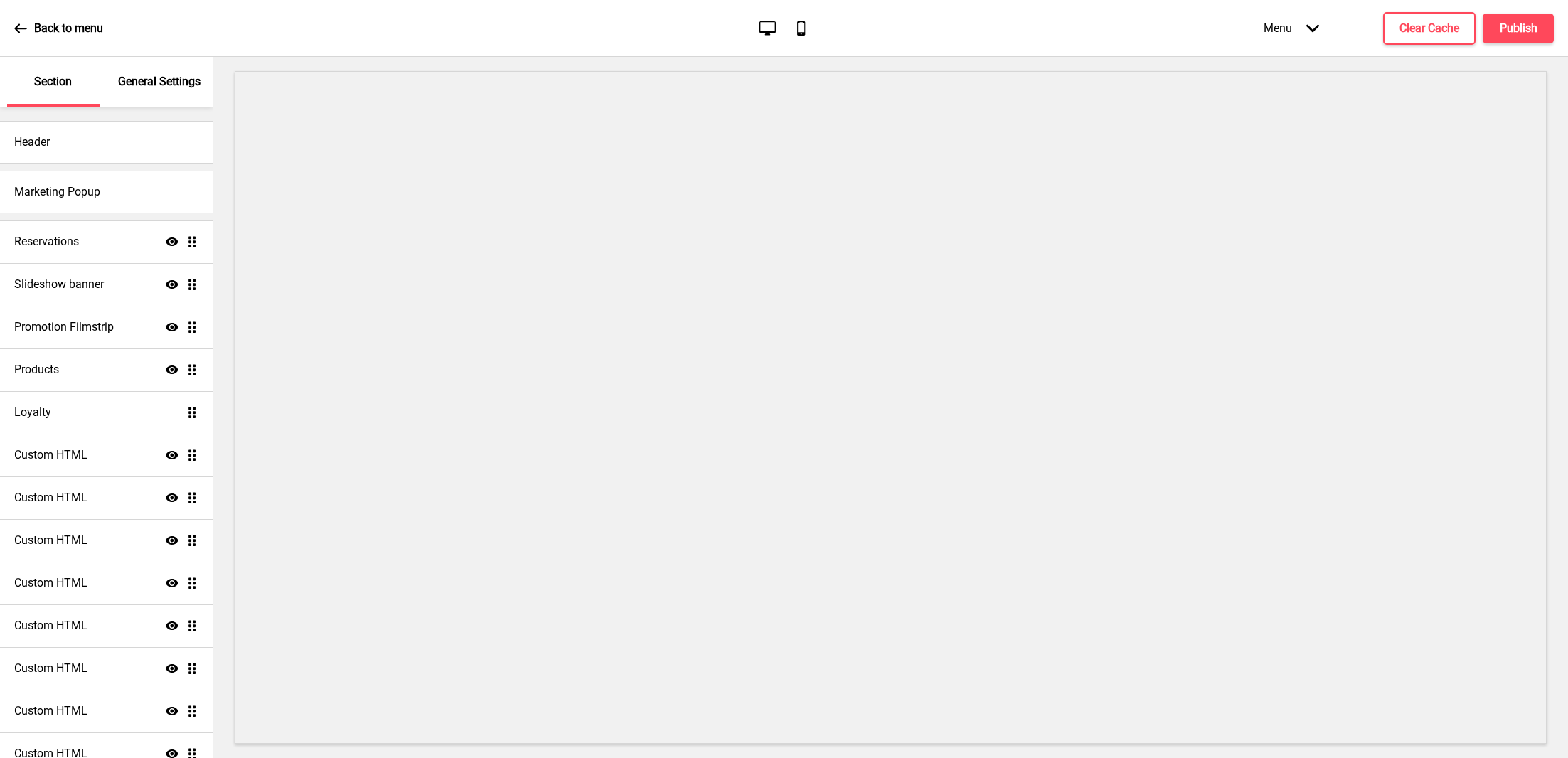
click at [1291, 27] on div "Menu Arrow down" at bounding box center [1290, 28] width 84 height 42
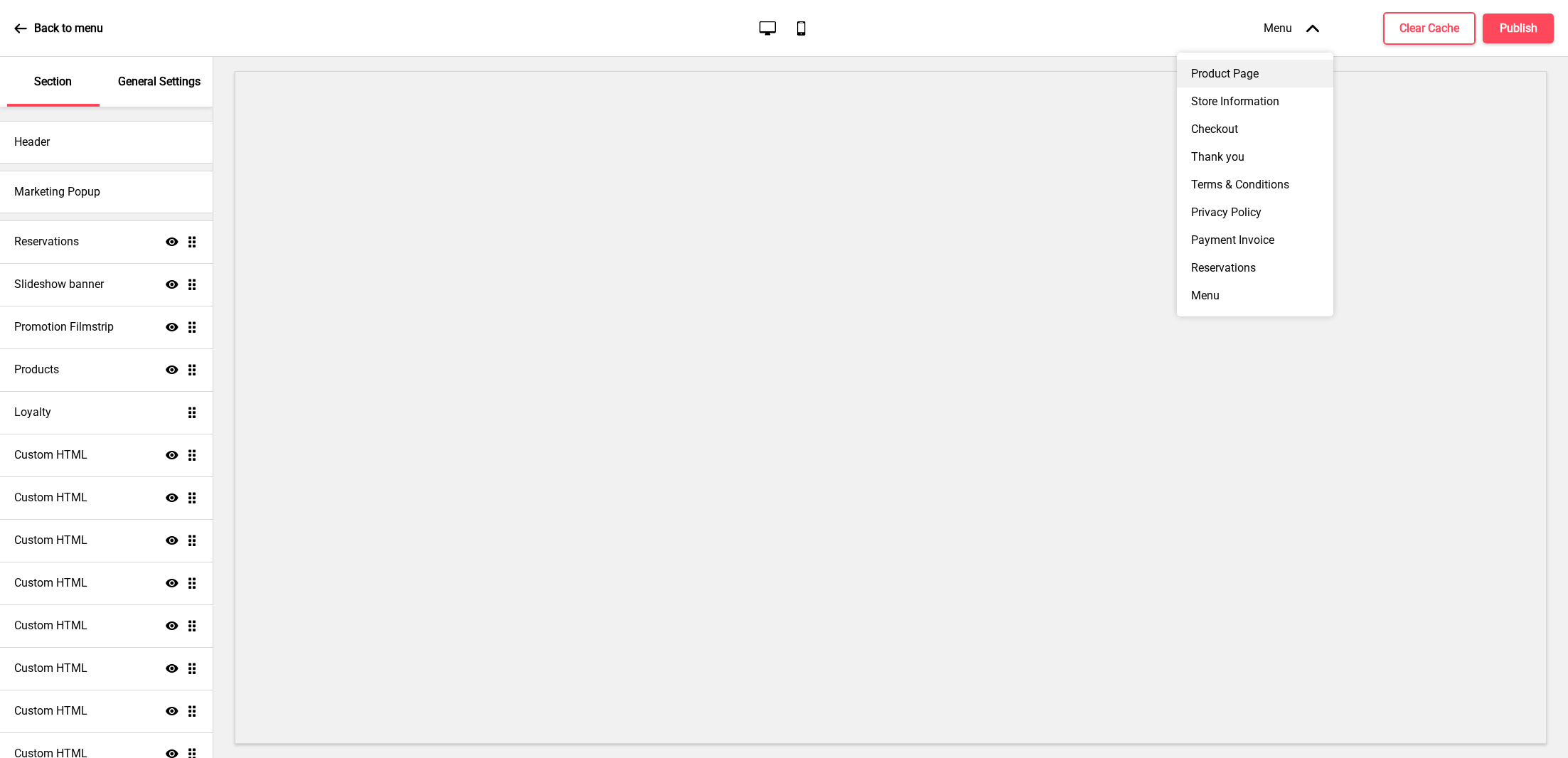
click at [1235, 77] on div "Product Page" at bounding box center [1255, 73] width 157 height 28
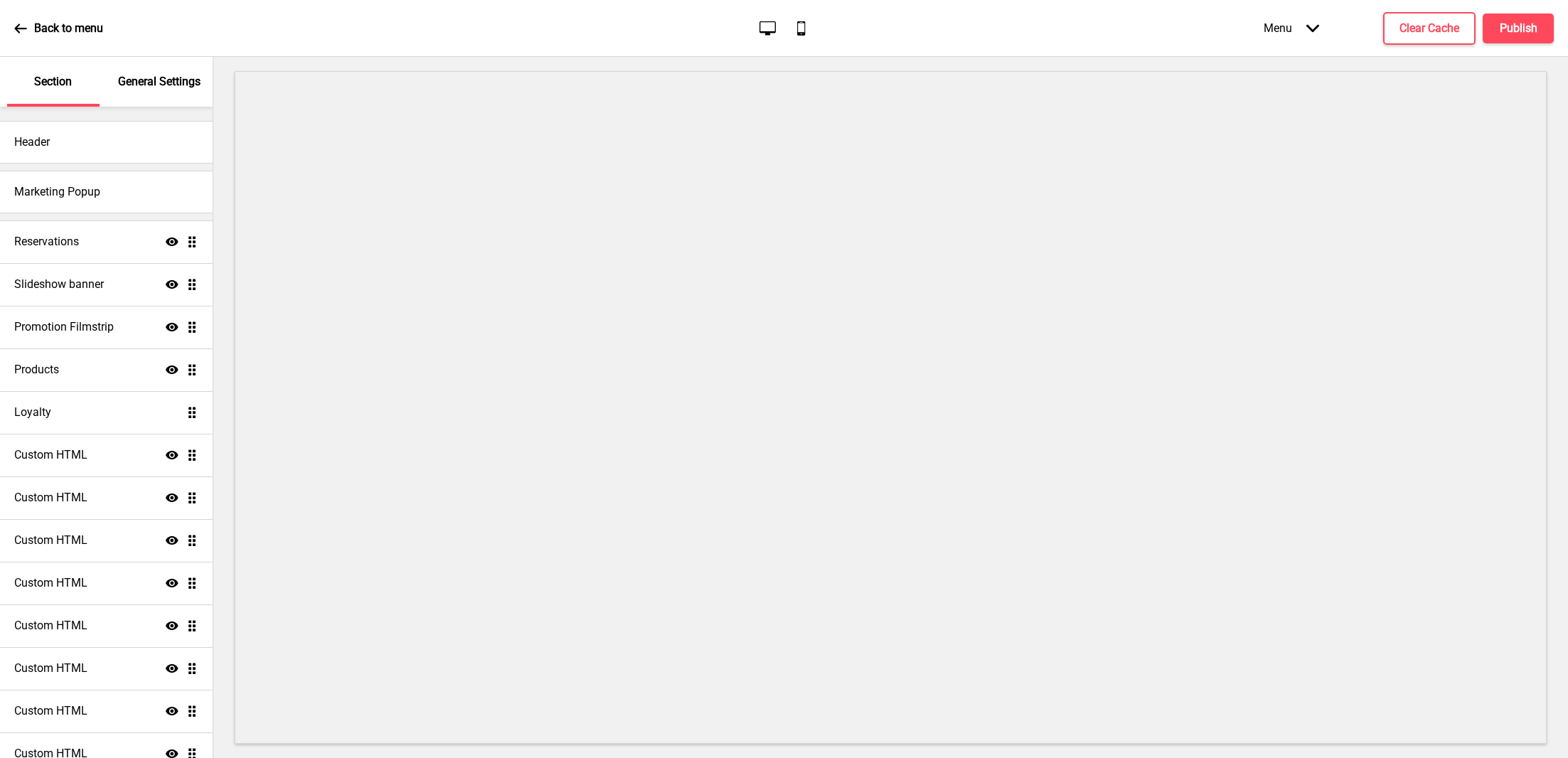
click at [1303, 30] on div "Menu Arrow down" at bounding box center [1290, 28] width 84 height 42
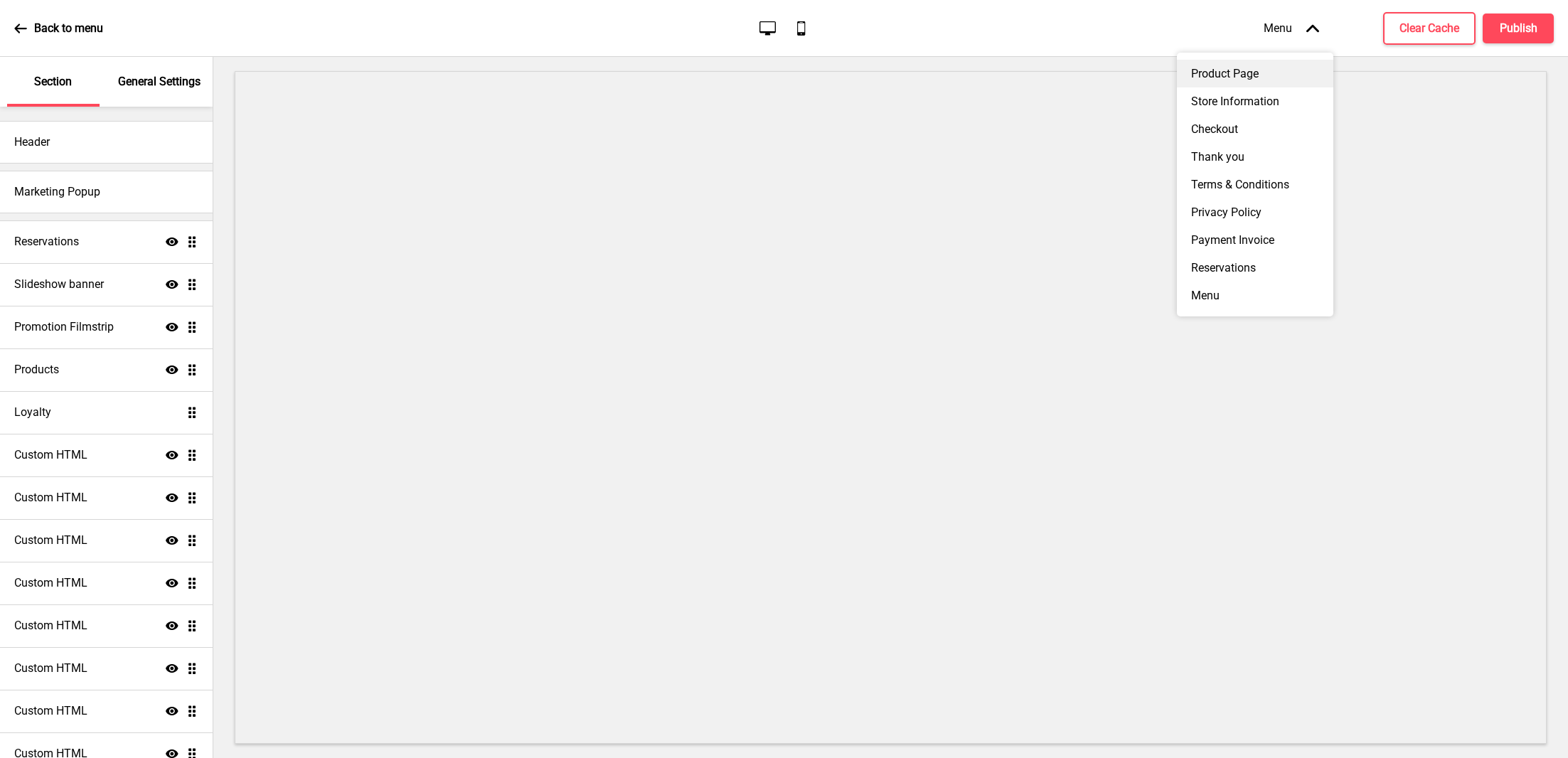
click at [1215, 76] on div "Product Page" at bounding box center [1255, 73] width 157 height 28
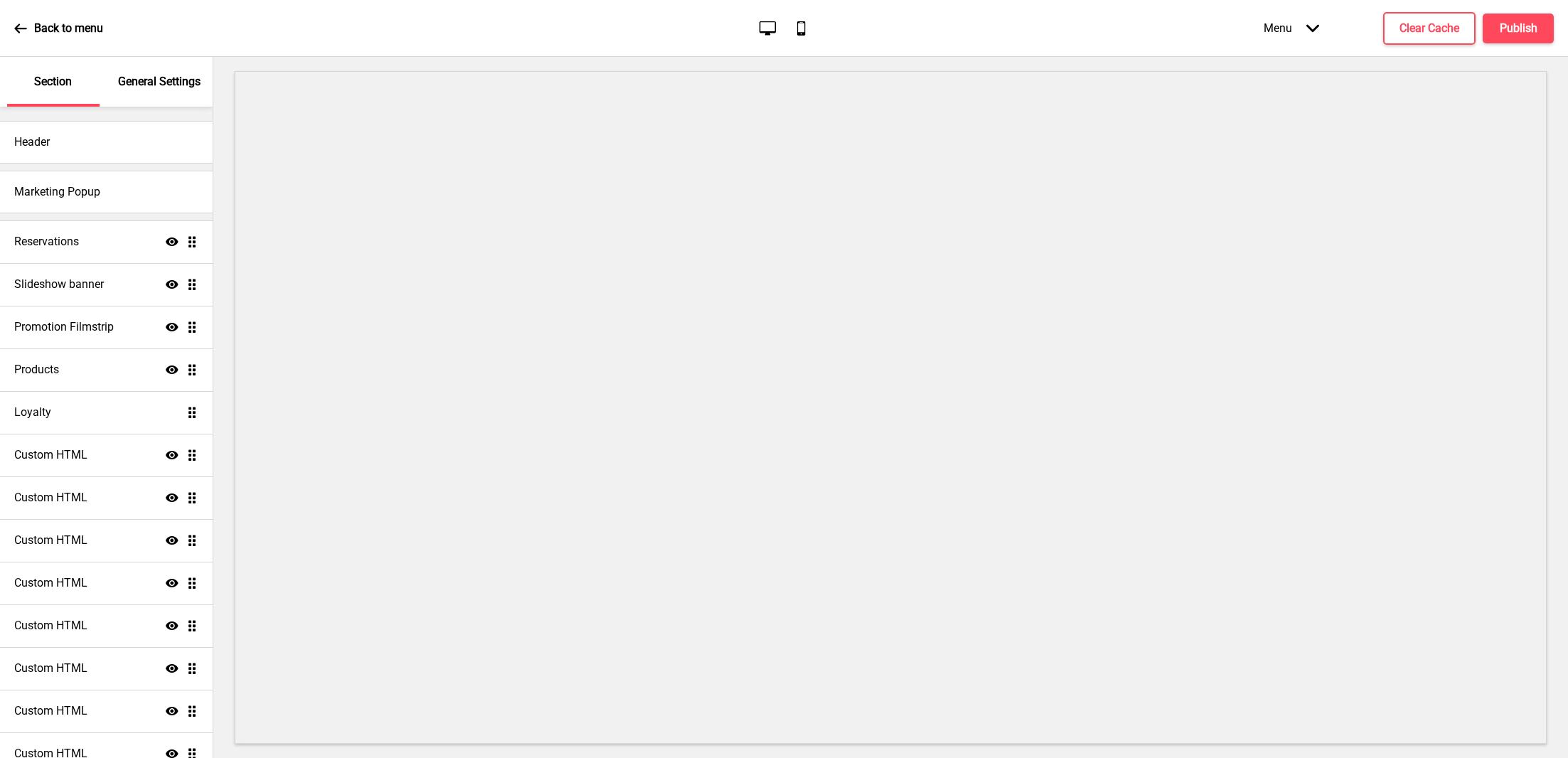
click at [1297, 30] on div "Menu Arrow down" at bounding box center [1290, 28] width 84 height 42
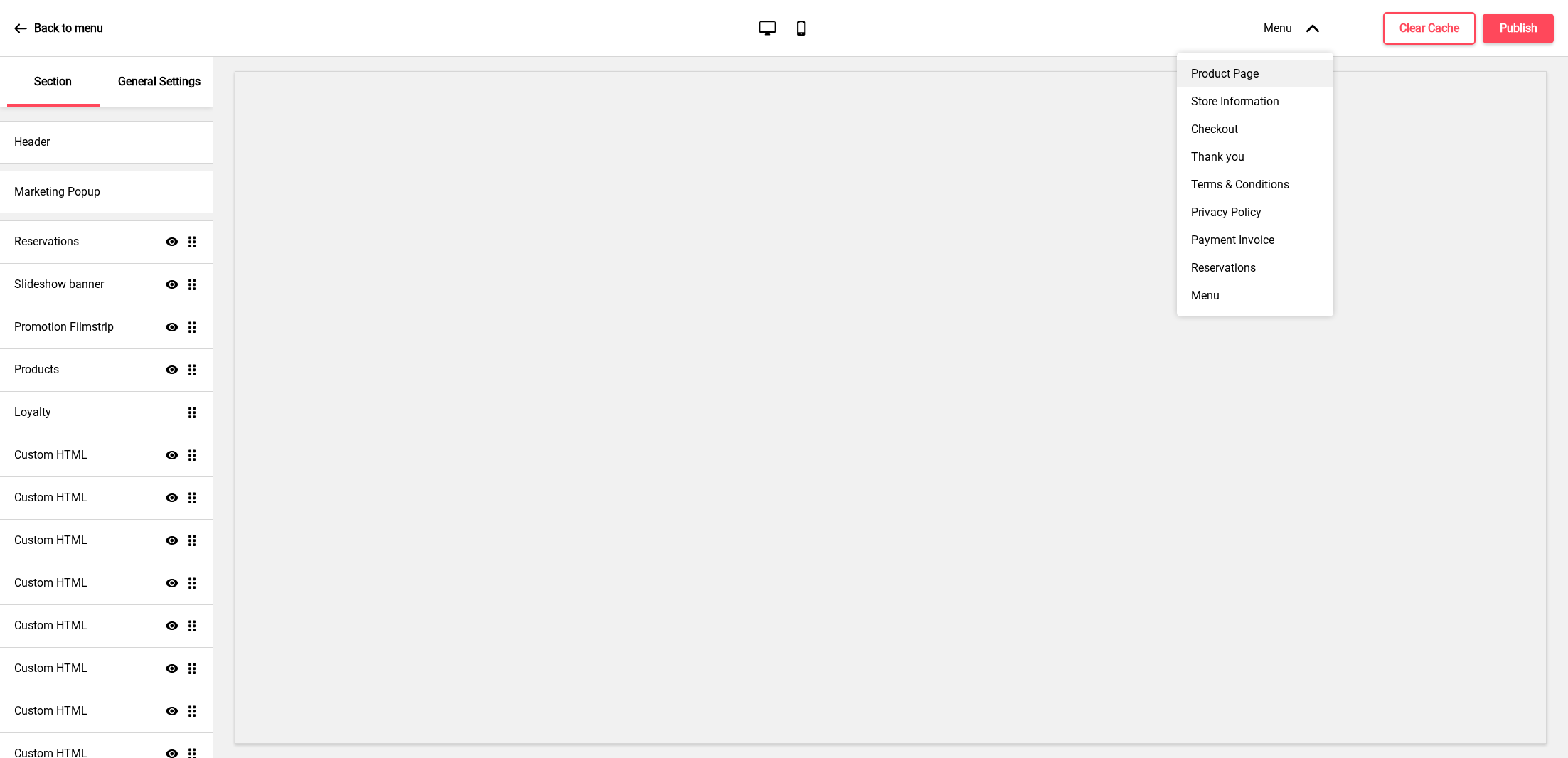
click at [1235, 78] on div "Product Page" at bounding box center [1255, 73] width 157 height 28
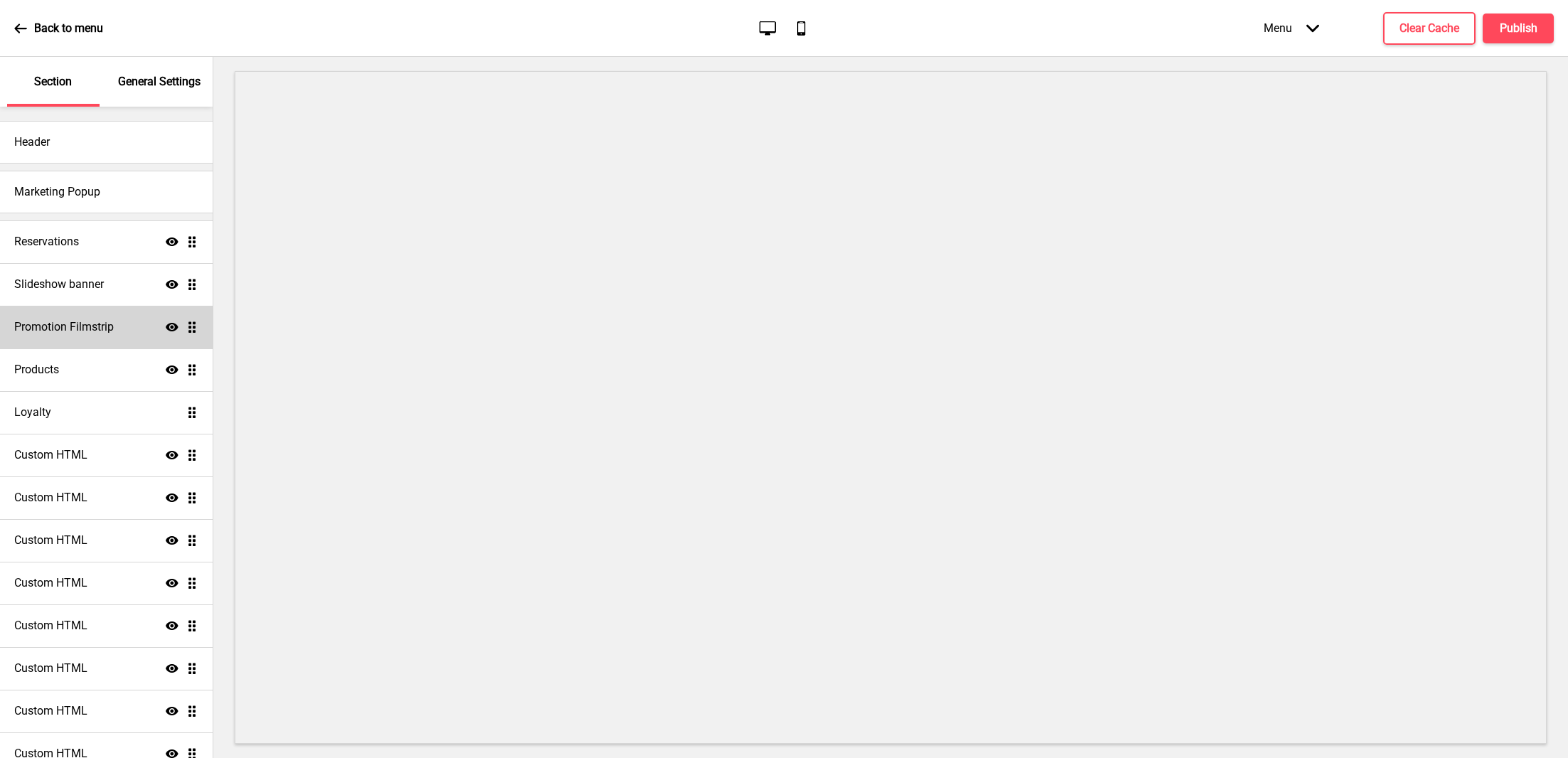
scroll to position [194, 0]
